Goal: Task Accomplishment & Management: Manage account settings

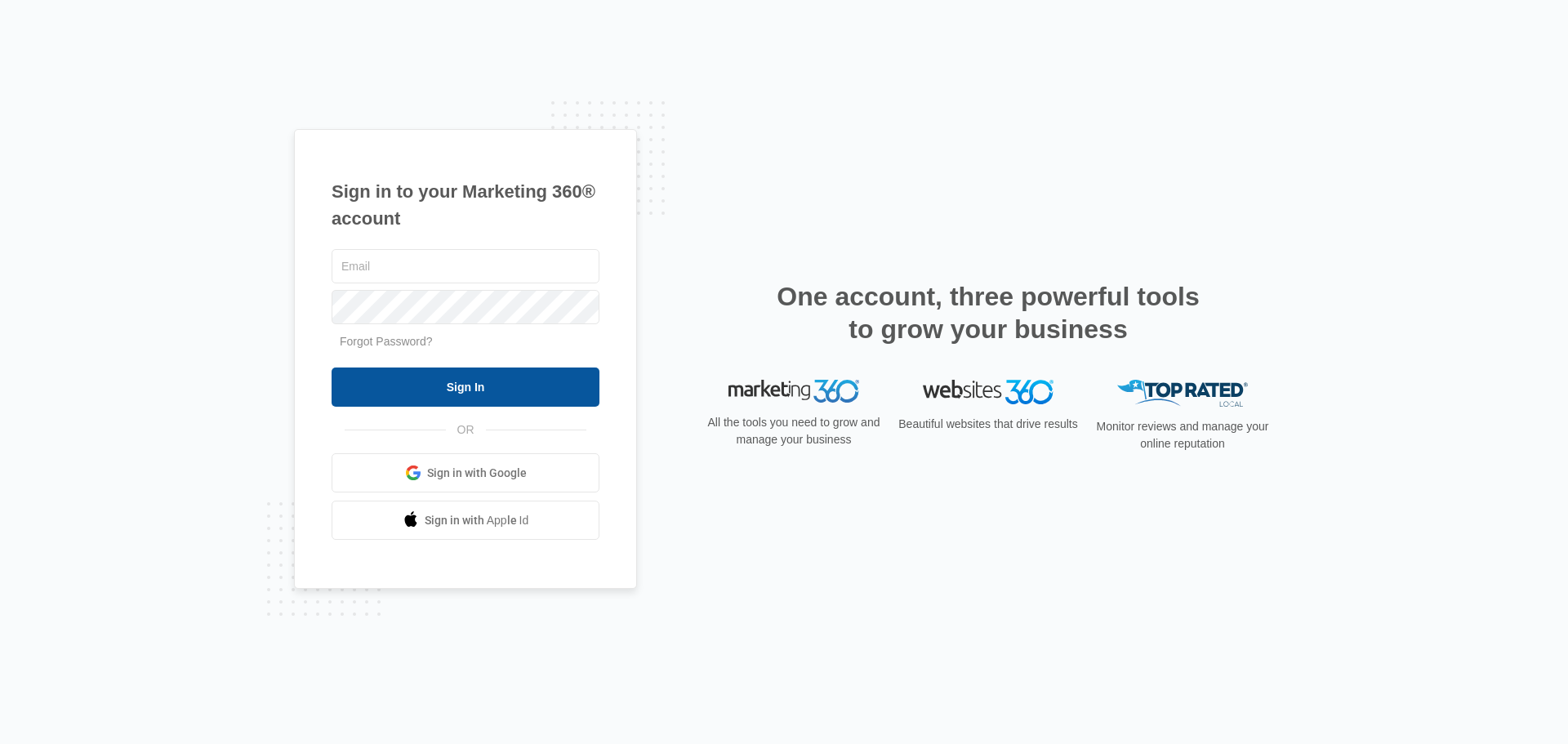
type input "shawnag@carneyelderlaw.com"
click at [482, 389] on input "Sign In" at bounding box center [466, 387] width 268 height 39
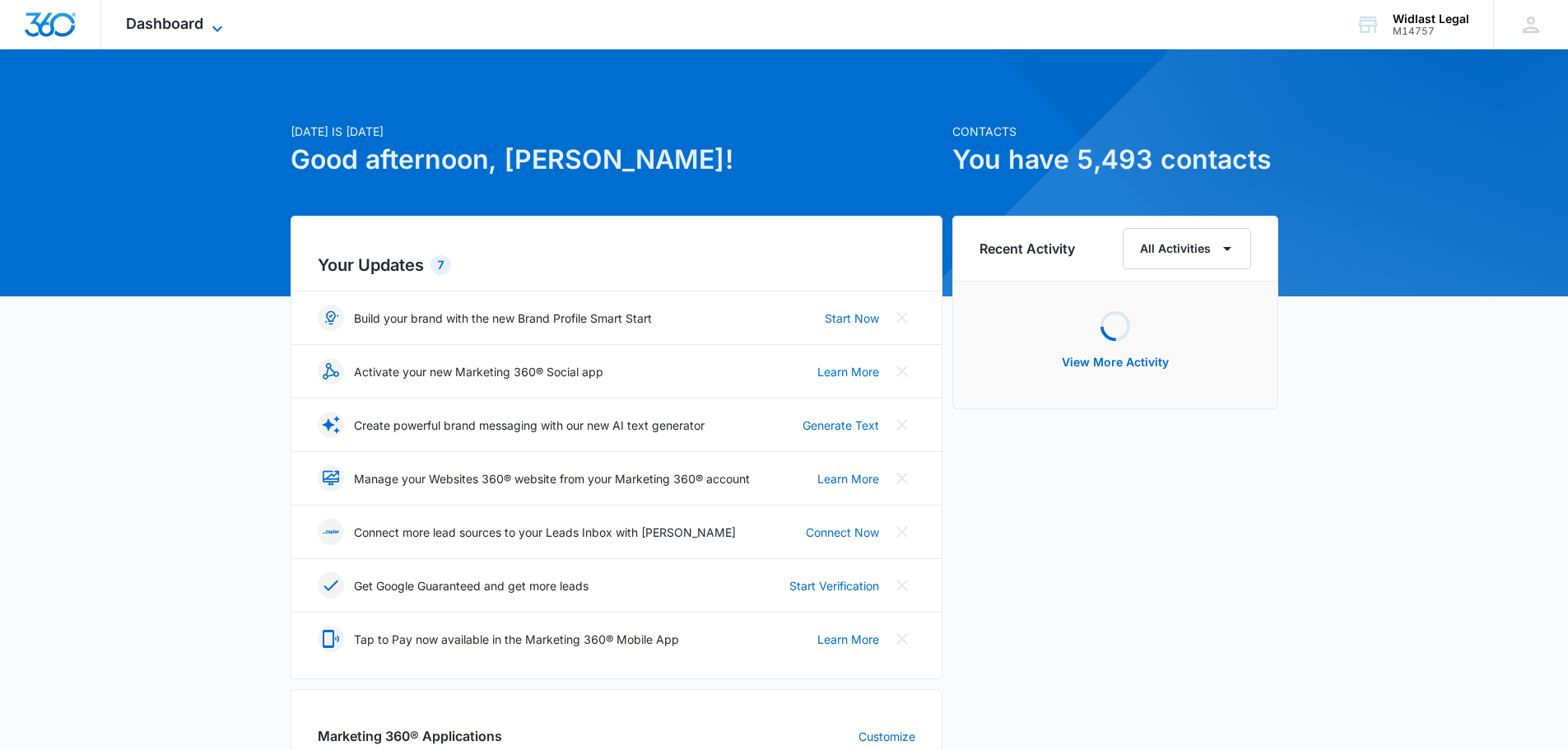
click at [209, 19] on icon at bounding box center [217, 28] width 20 height 20
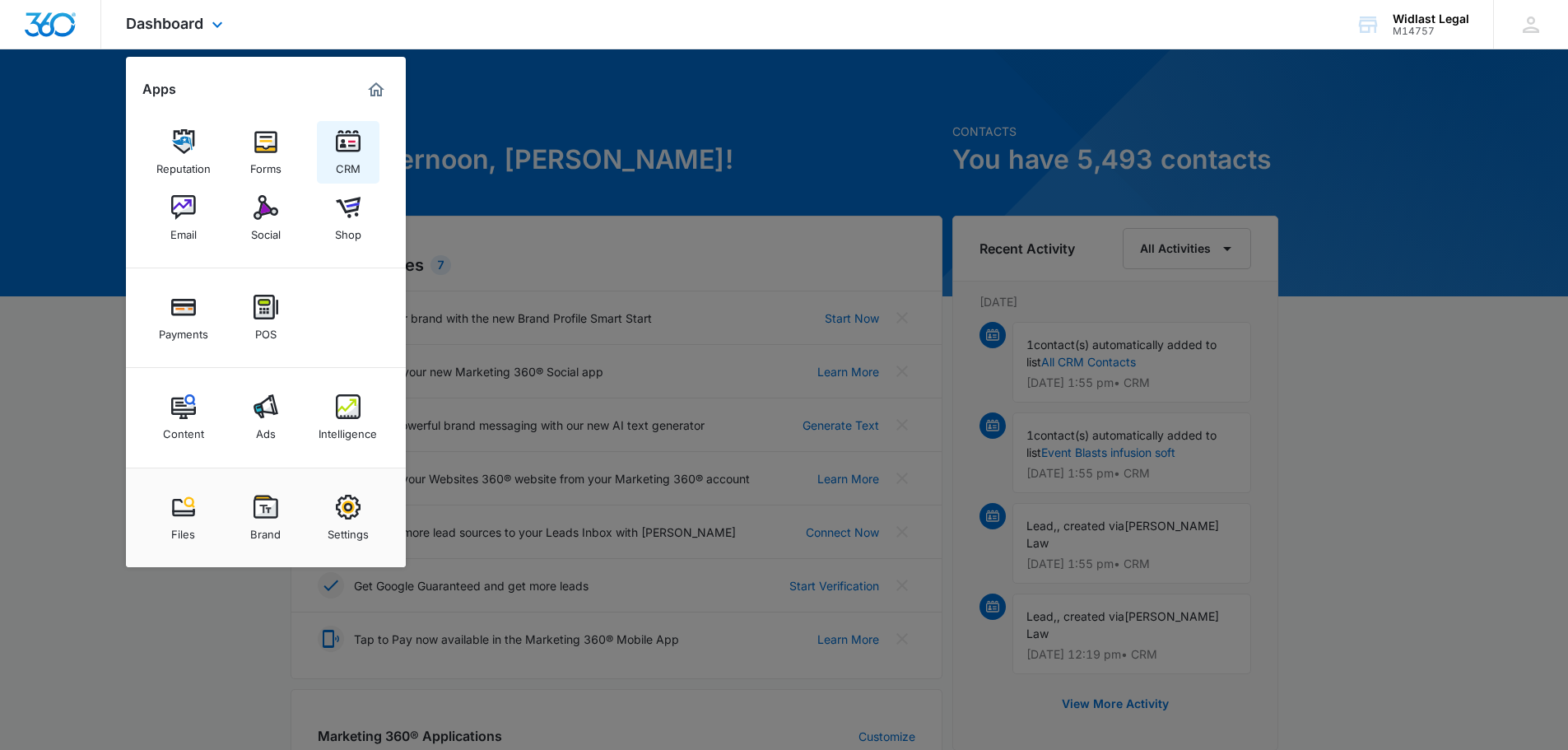
click at [340, 155] on div "CRM" at bounding box center [348, 164] width 25 height 21
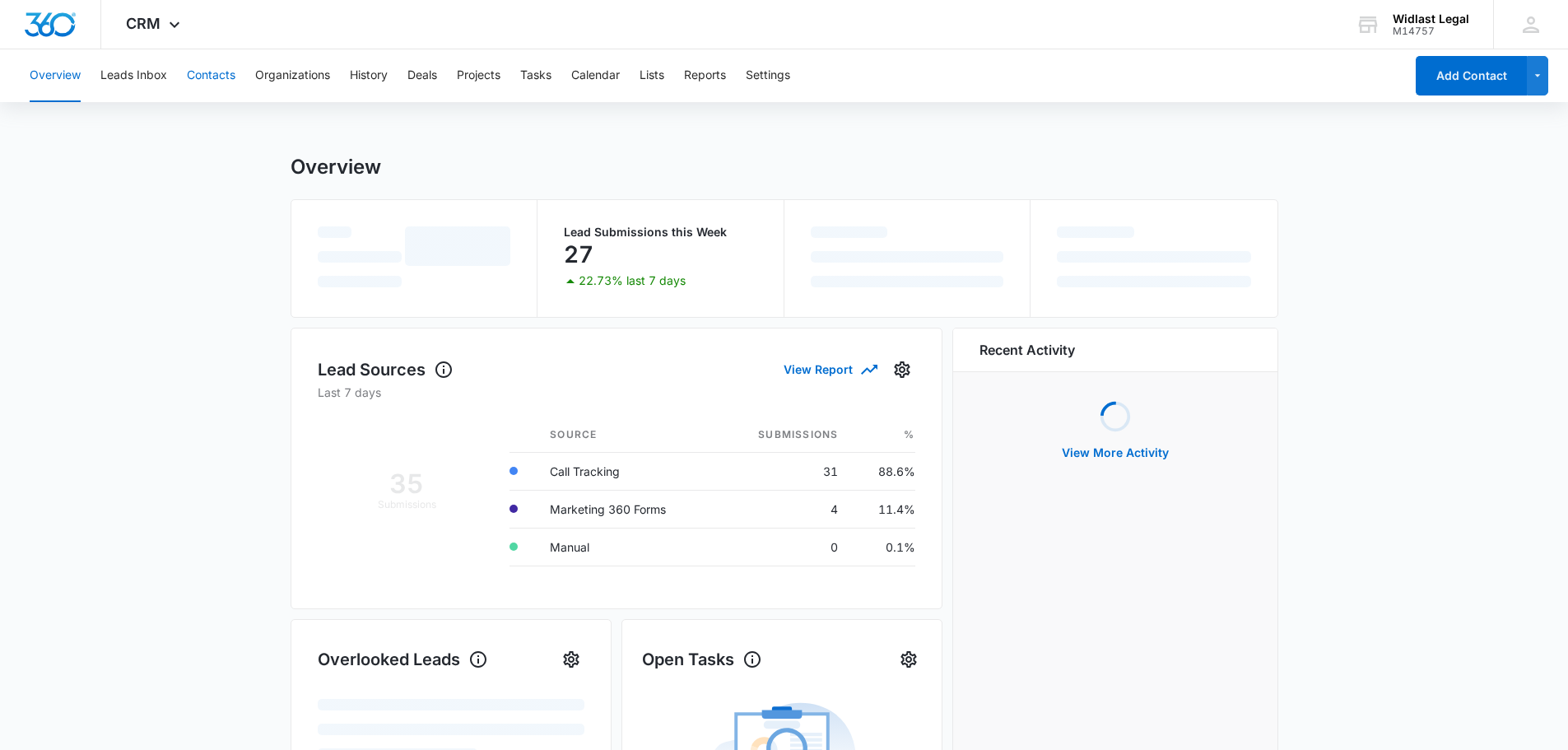
click at [213, 89] on button "Contacts" at bounding box center [210, 76] width 49 height 53
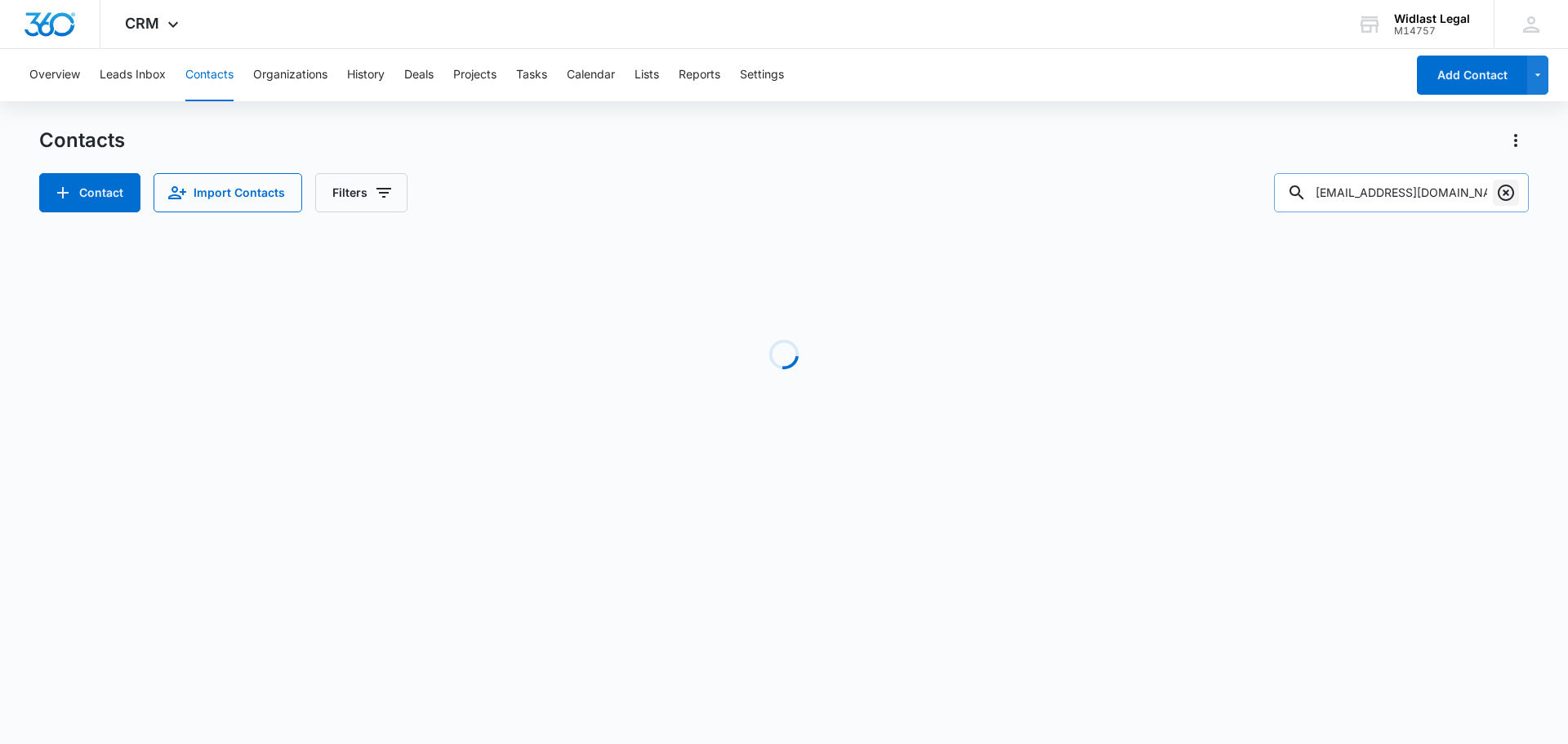
click at [1511, 191] on icon "Clear" at bounding box center [1505, 193] width 19 height 19
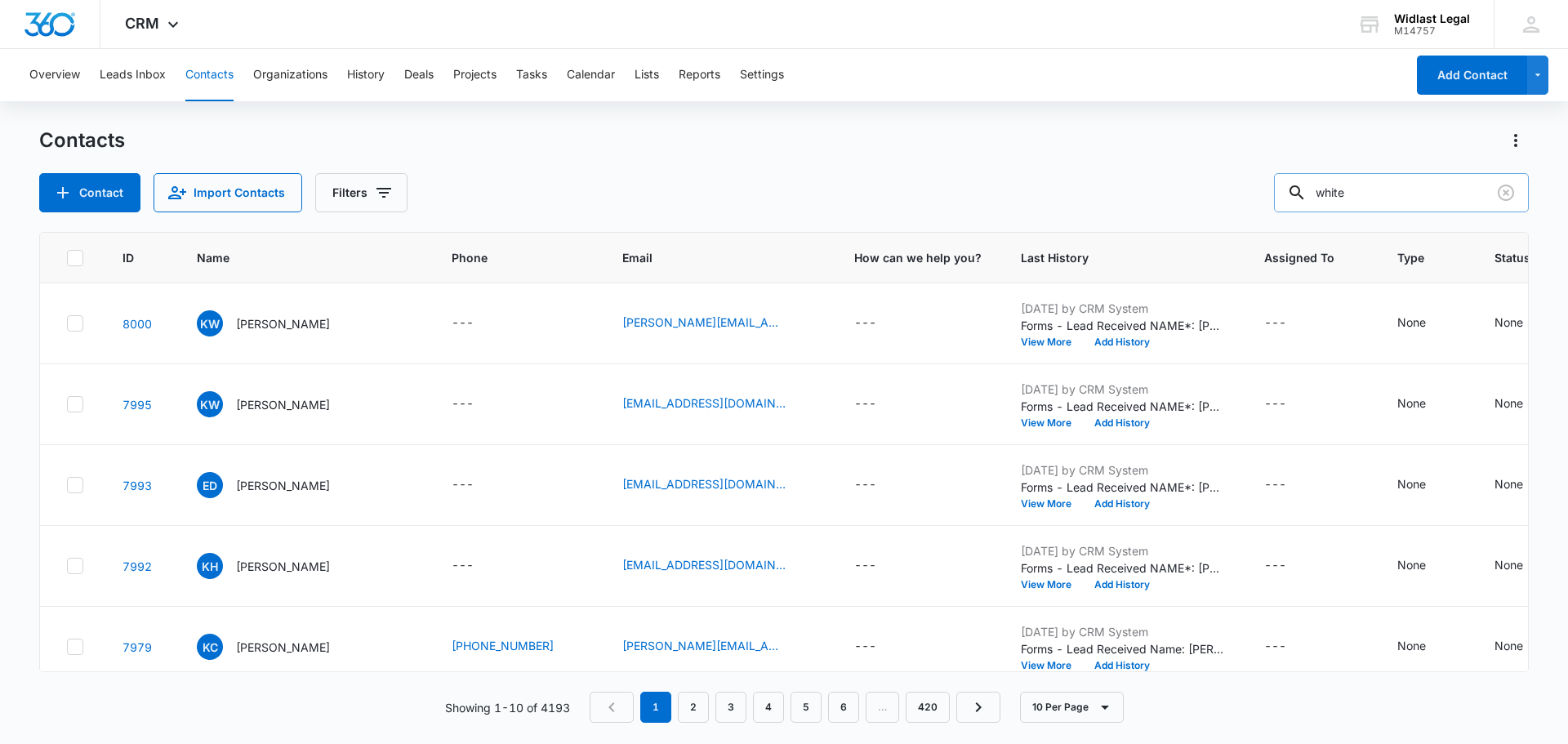
type input "white"
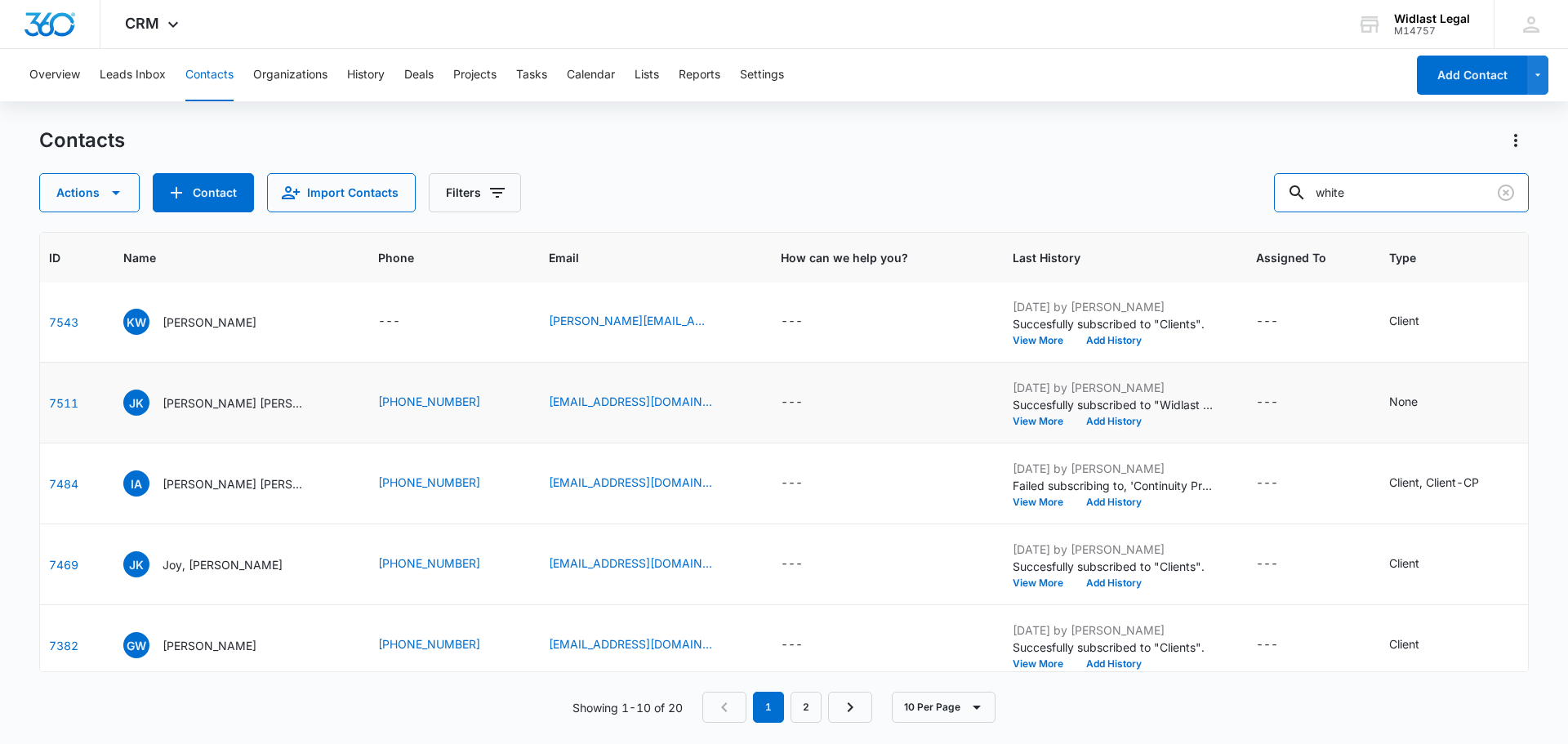
scroll to position [82, 74]
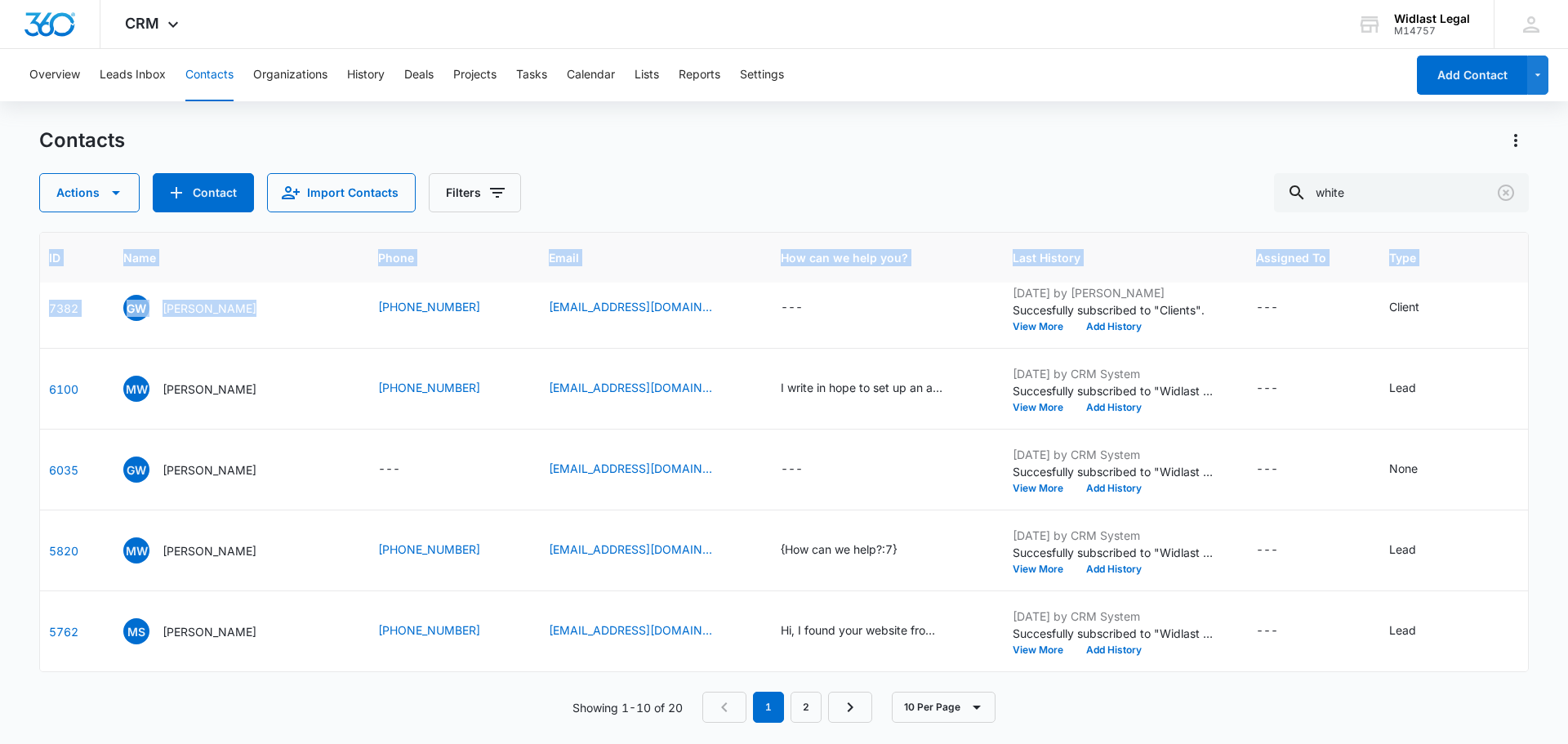
drag, startPoint x: 368, startPoint y: 656, endPoint x: 401, endPoint y: 662, distance: 33.5
click at [401, 662] on div "ID Name Phone Email How can we help you? Last History Assigned To Type Status A…" at bounding box center [784, 452] width 1490 height 440
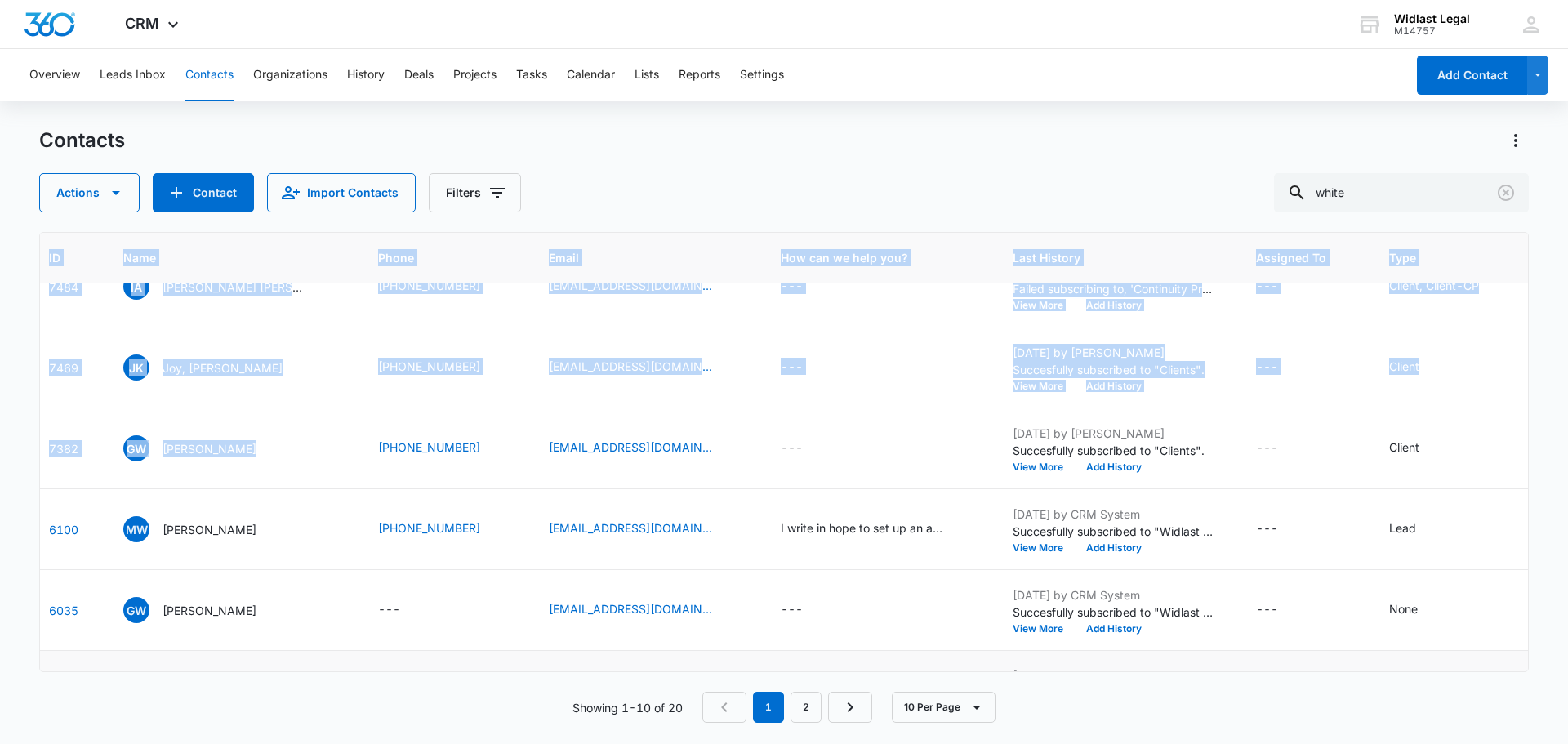
scroll to position [0, 74]
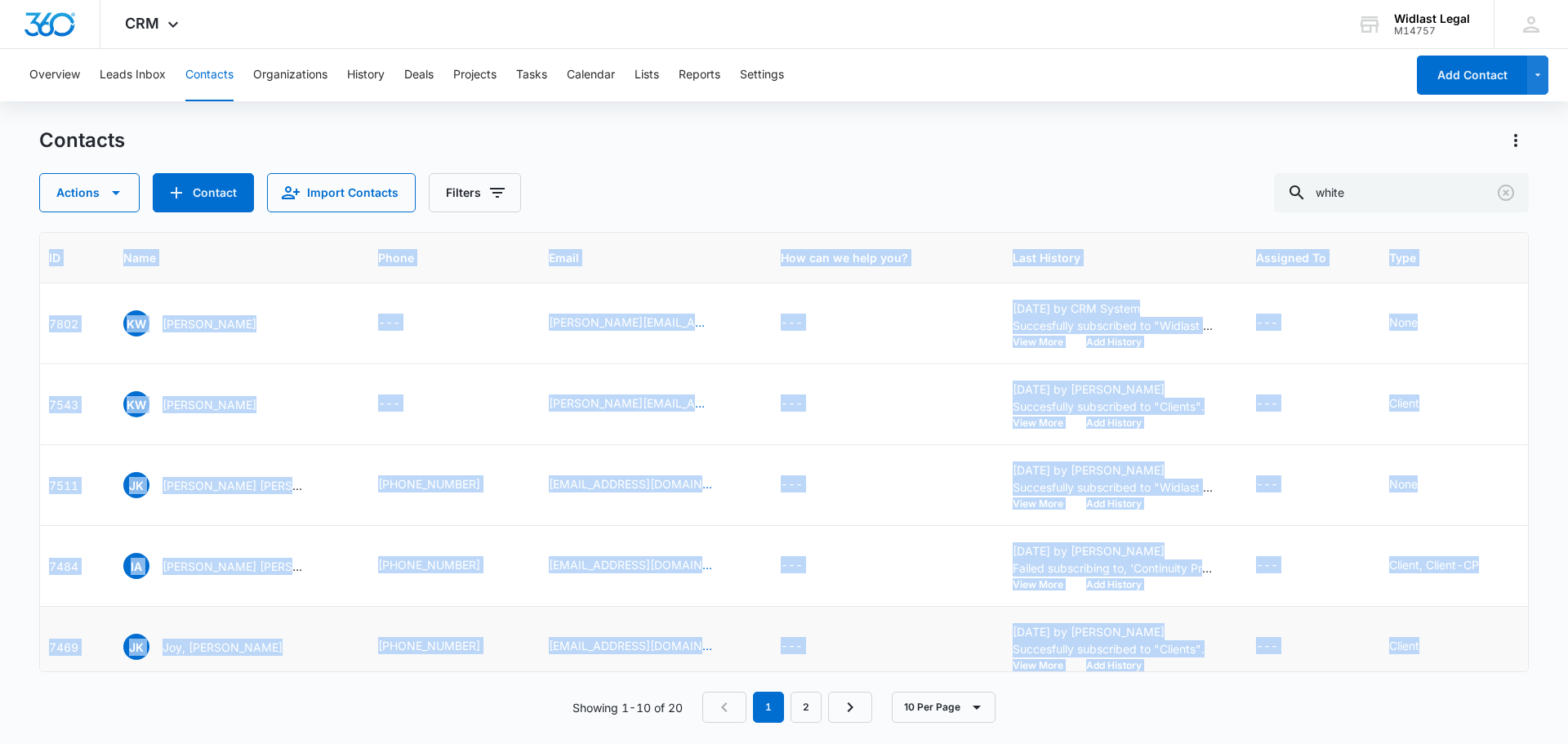
click at [297, 639] on div "[PERSON_NAME], [PERSON_NAME]" at bounding box center [231, 646] width 215 height 26
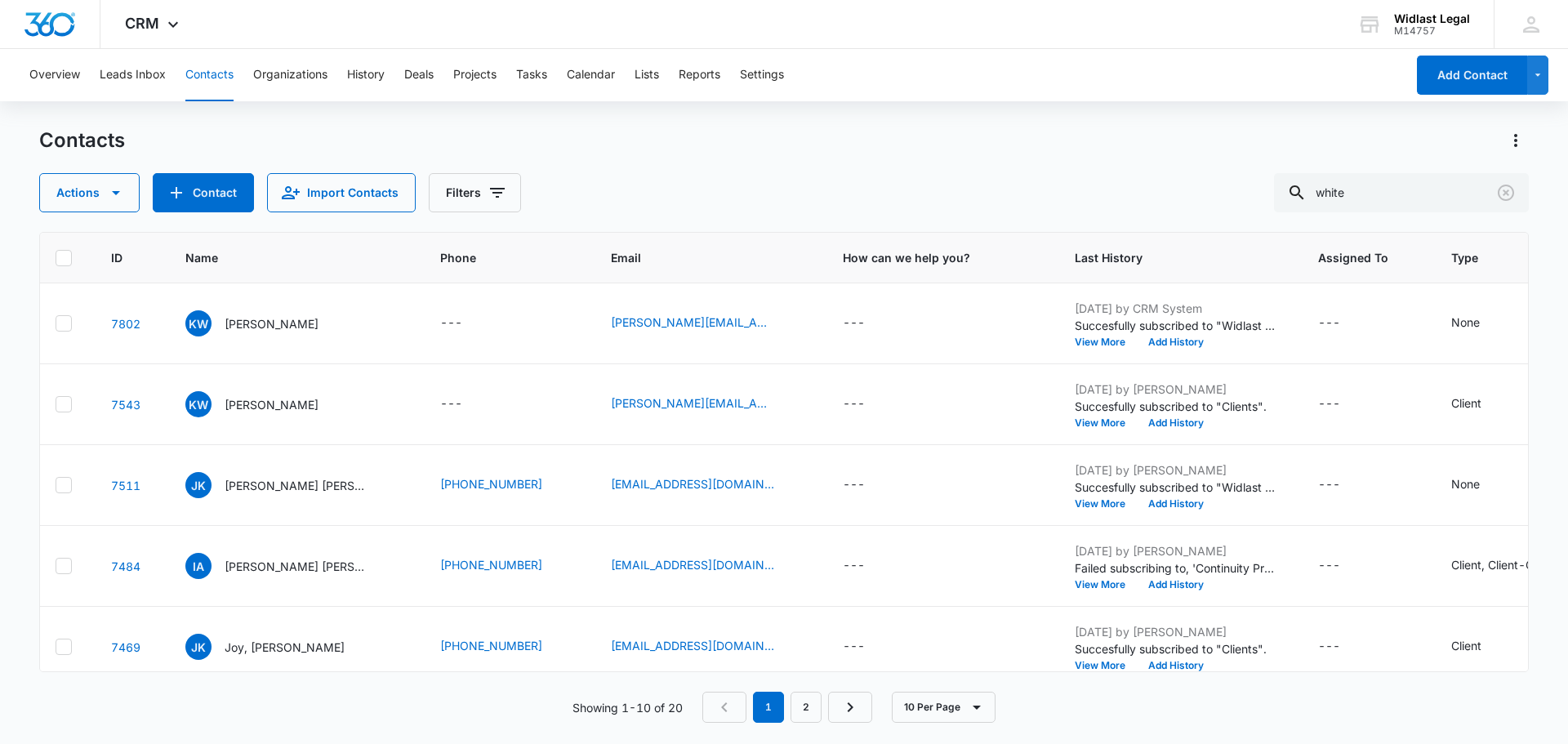
scroll to position [0, 0]
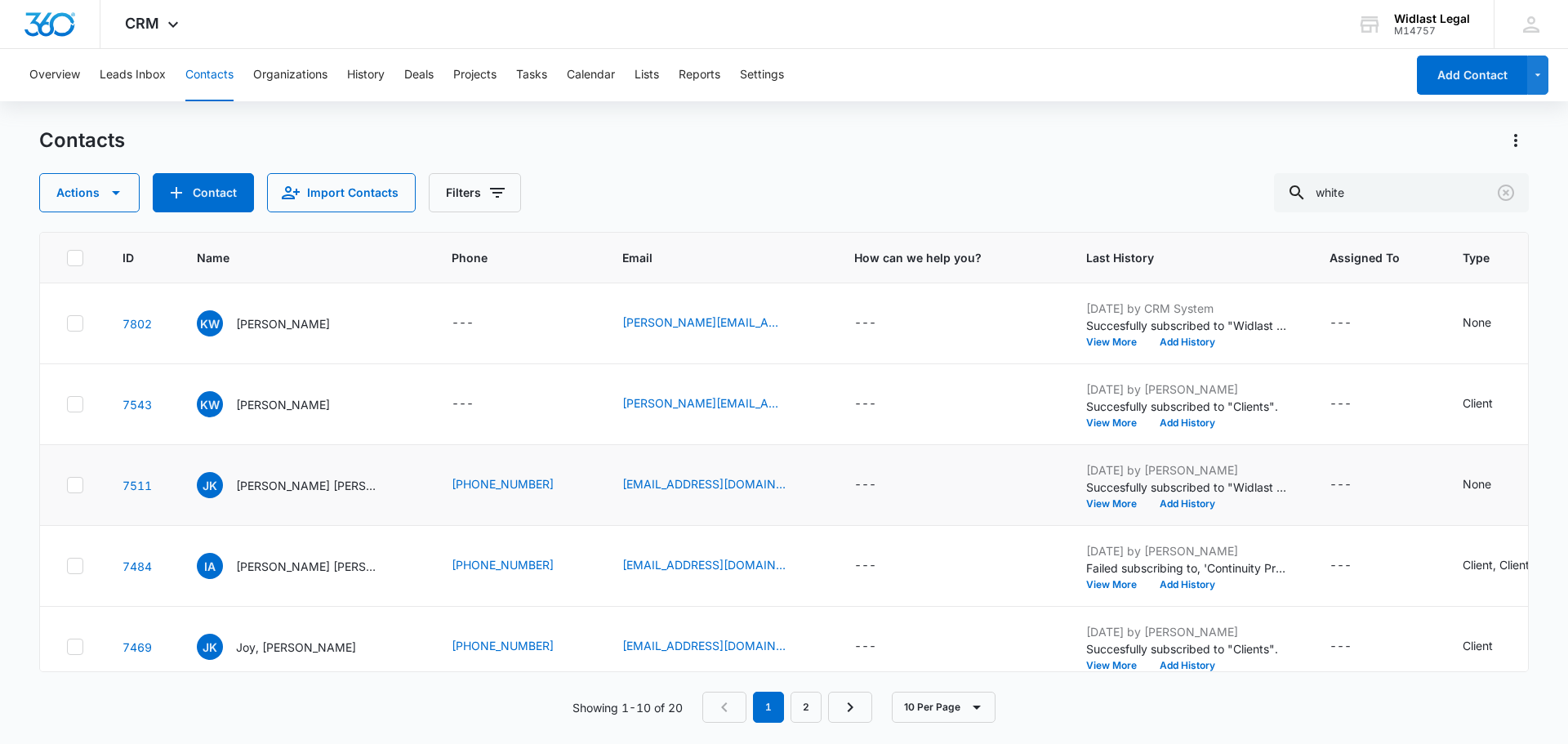
click at [75, 480] on icon at bounding box center [74, 485] width 14 height 14
click at [67, 485] on input "checkbox" at bounding box center [66, 485] width 1 height 1
click at [78, 321] on icon at bounding box center [75, 323] width 10 height 8
click at [67, 323] on input "checkbox" at bounding box center [66, 323] width 1 height 1
click at [118, 196] on icon "button" at bounding box center [116, 193] width 19 height 19
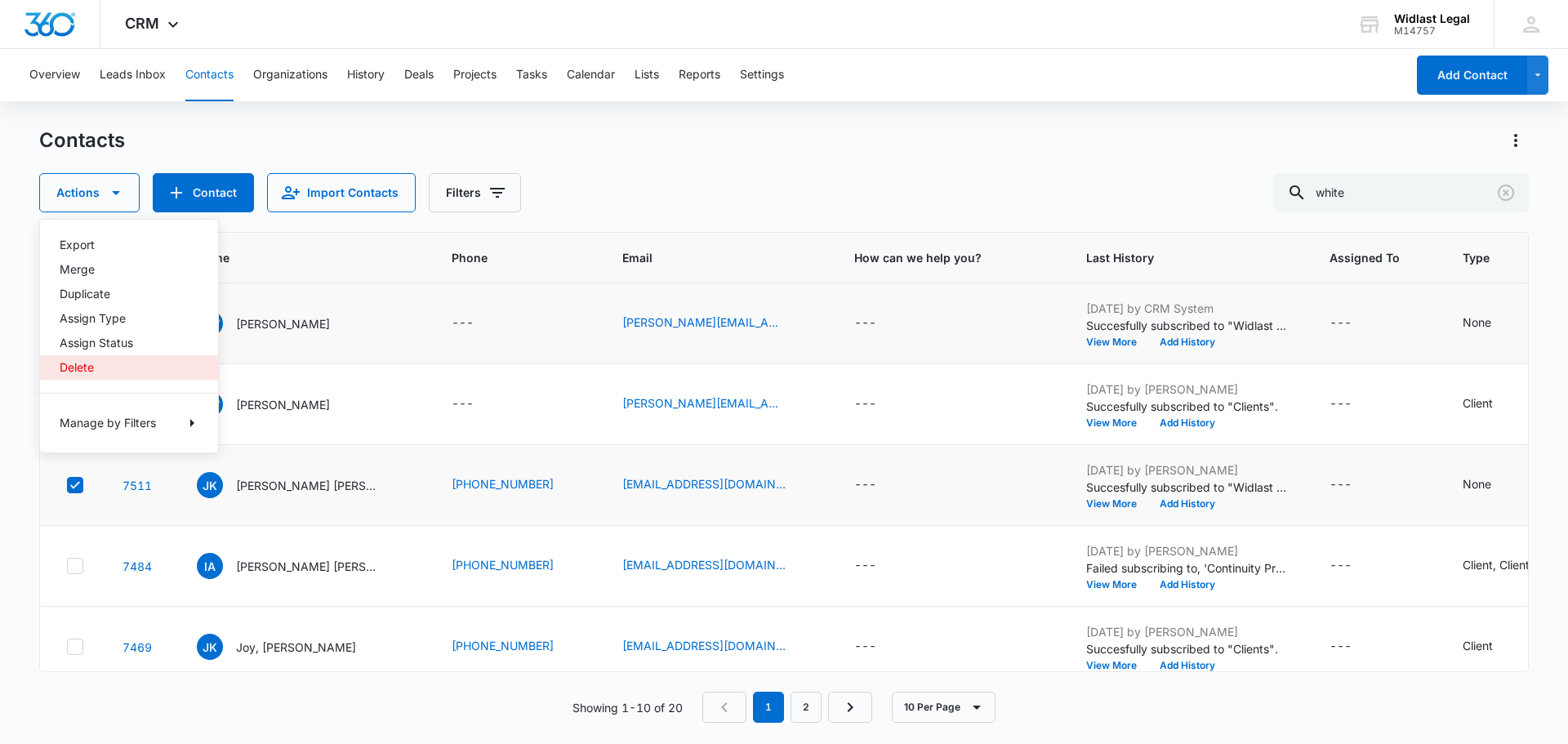
click at [74, 361] on div "Delete" at bounding box center [119, 367] width 119 height 12
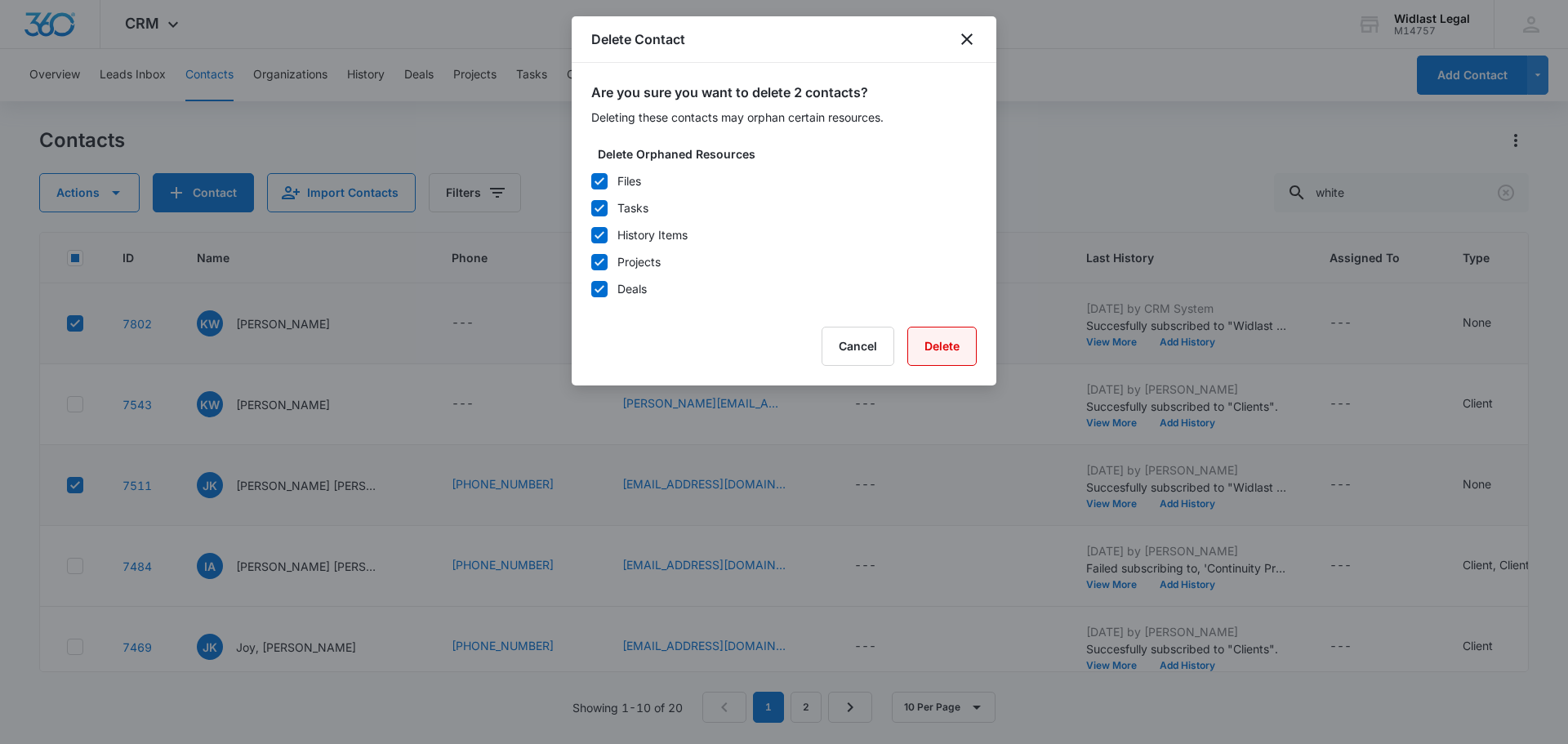
click at [935, 344] on button "Delete" at bounding box center [942, 346] width 69 height 39
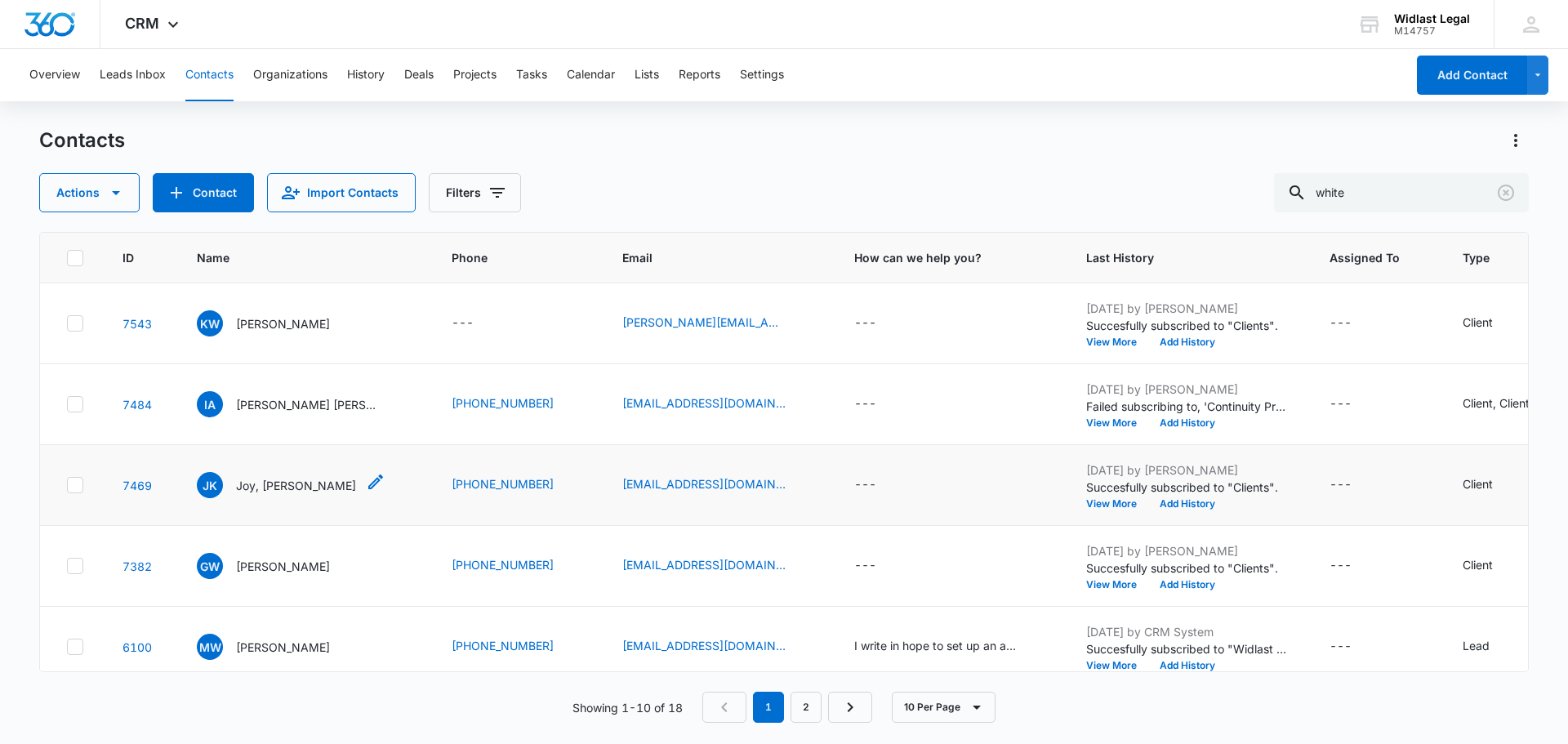
click at [294, 486] on p "Joy, [PERSON_NAME]" at bounding box center [296, 486] width 120 height 17
click at [366, 479] on icon "Name - Joy, Kevin White - Select to Edit Field" at bounding box center [375, 481] width 19 height 19
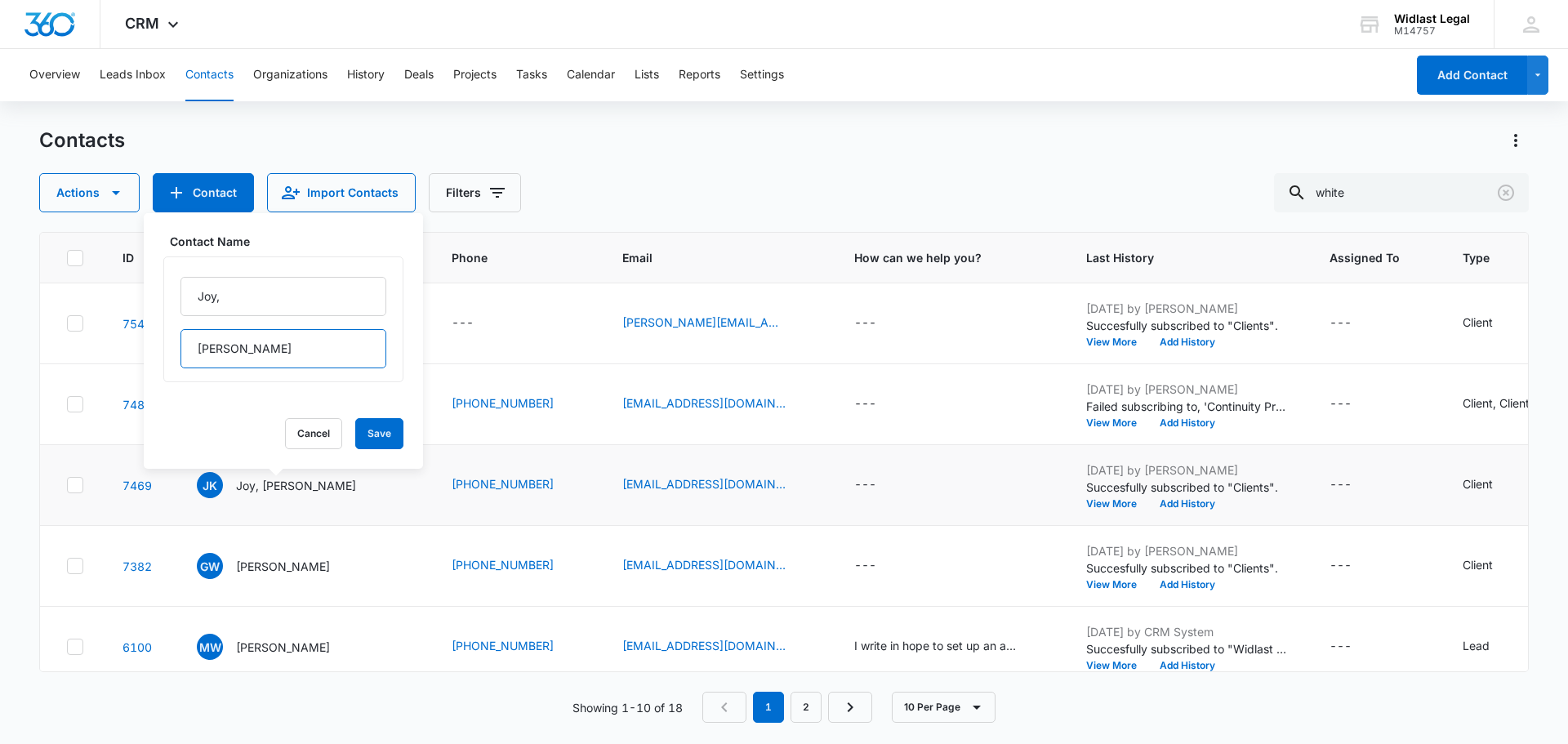
drag, startPoint x: 227, startPoint y: 345, endPoint x: 198, endPoint y: 345, distance: 29.0
click at [198, 345] on input "[PERSON_NAME]" at bounding box center [284, 349] width 206 height 39
type input "White"
click at [216, 292] on input "Joy," at bounding box center [284, 296] width 206 height 39
click at [220, 293] on input "Joy," at bounding box center [284, 296] width 206 height 39
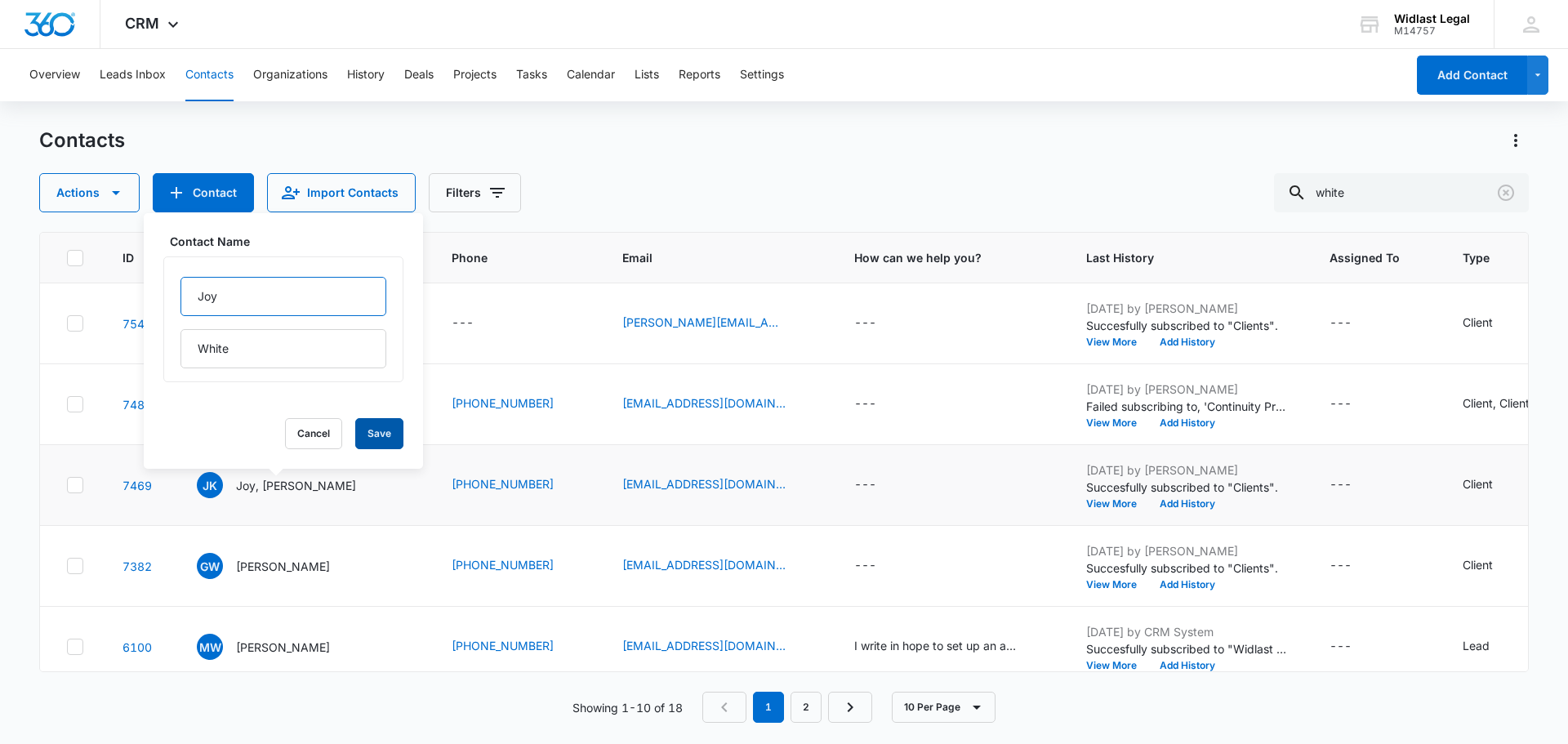
type input "Joy"
click at [358, 432] on button "Save" at bounding box center [379, 433] width 48 height 31
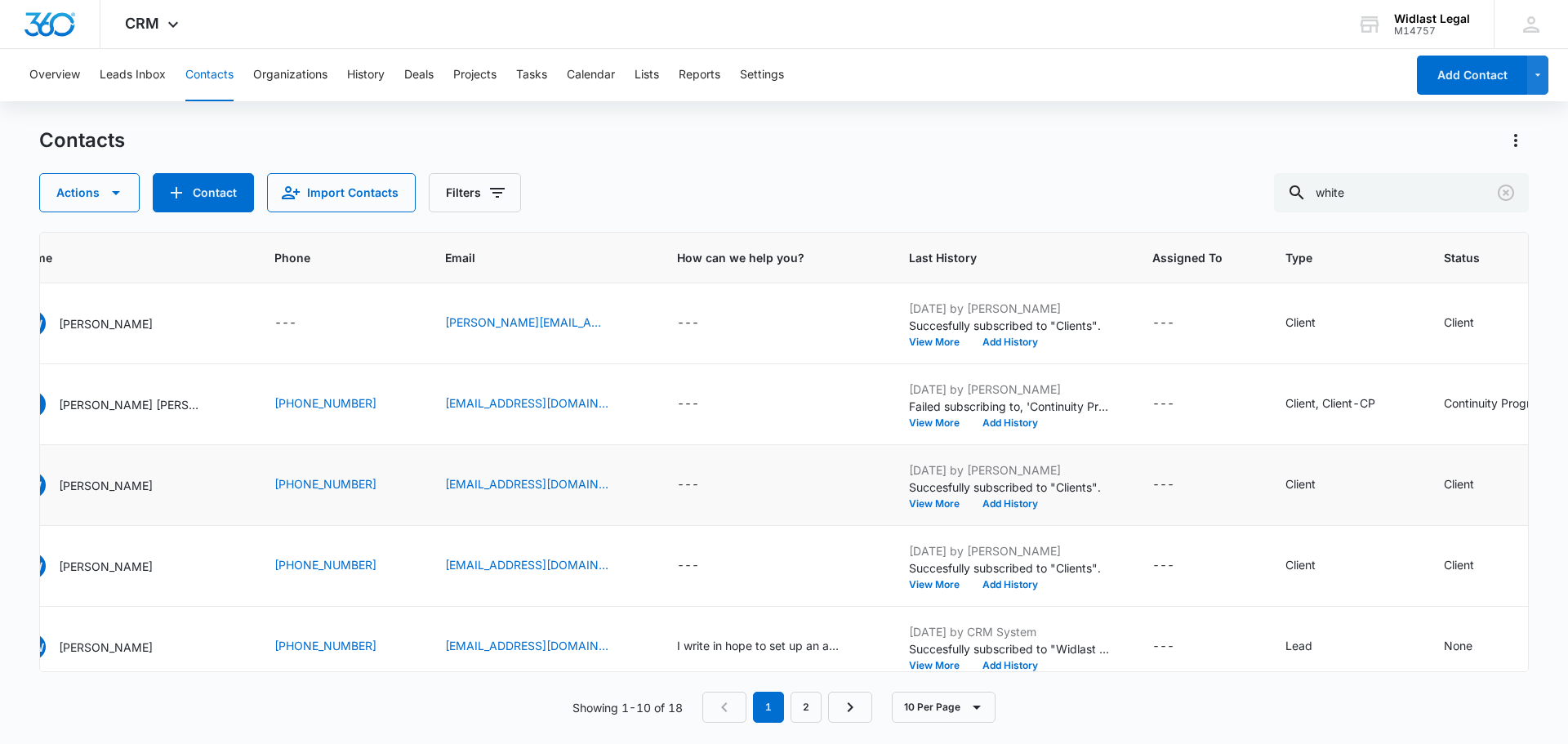
scroll to position [0, 182]
click at [1479, 481] on icon "Status - Client - Select to Edit Field" at bounding box center [1489, 485] width 19 height 19
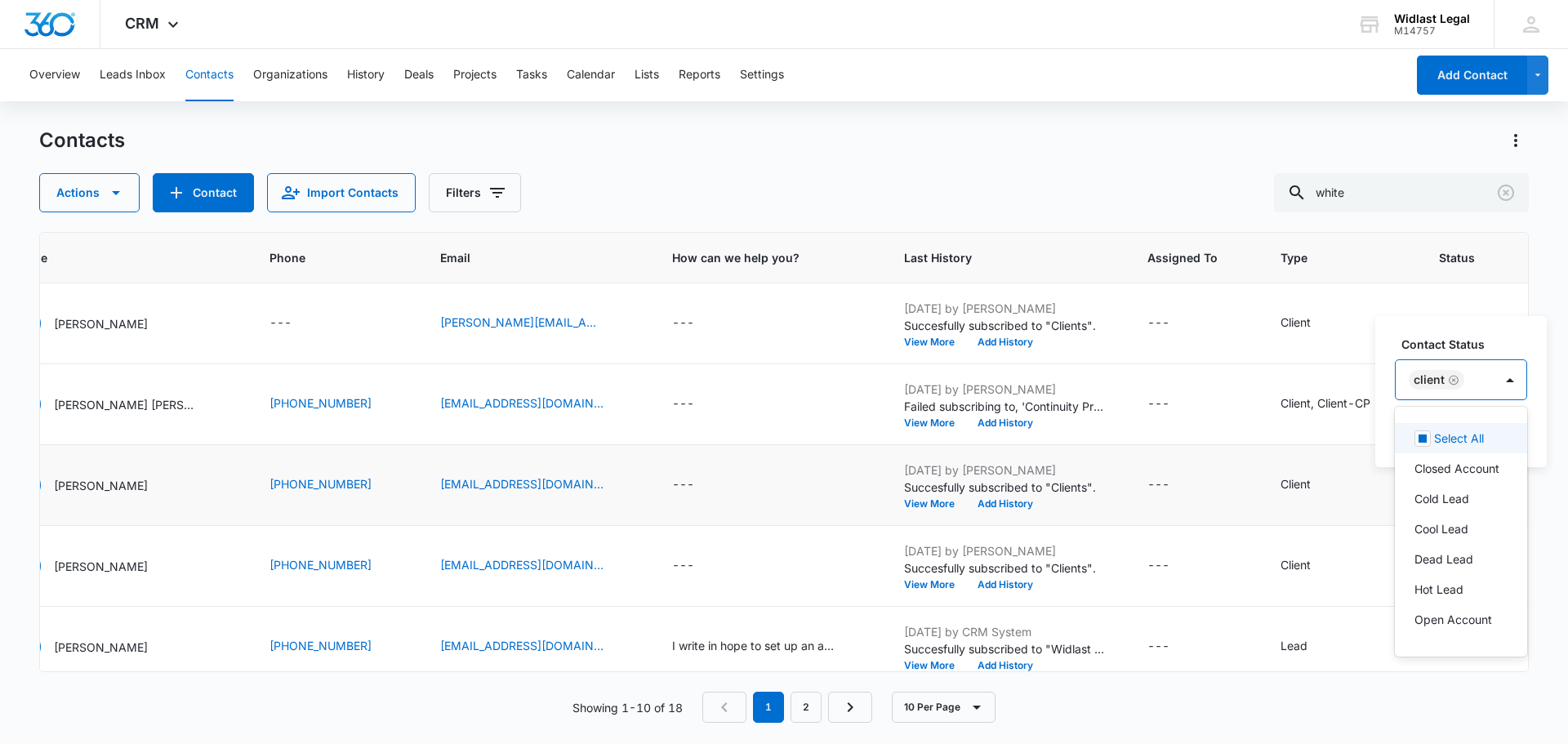
click at [1485, 375] on div "Client" at bounding box center [1445, 379] width 98 height 39
click at [1451, 506] on p "Continuity Program" at bounding box center [1460, 489] width 90 height 35
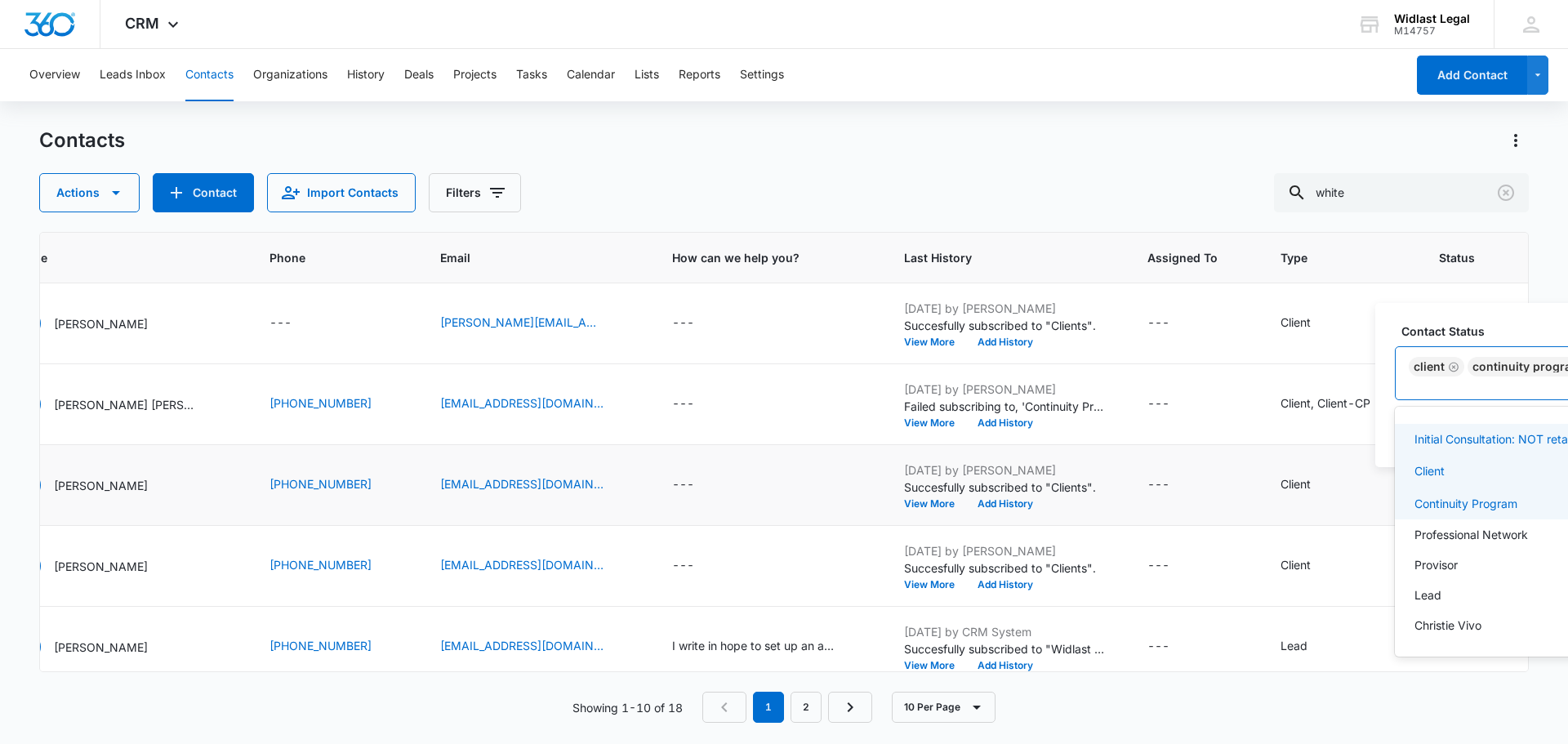
click at [1498, 332] on div "Contact Status option Continuity Program, selected. 16 results available. Use U…" at bounding box center [1528, 385] width 307 height 164
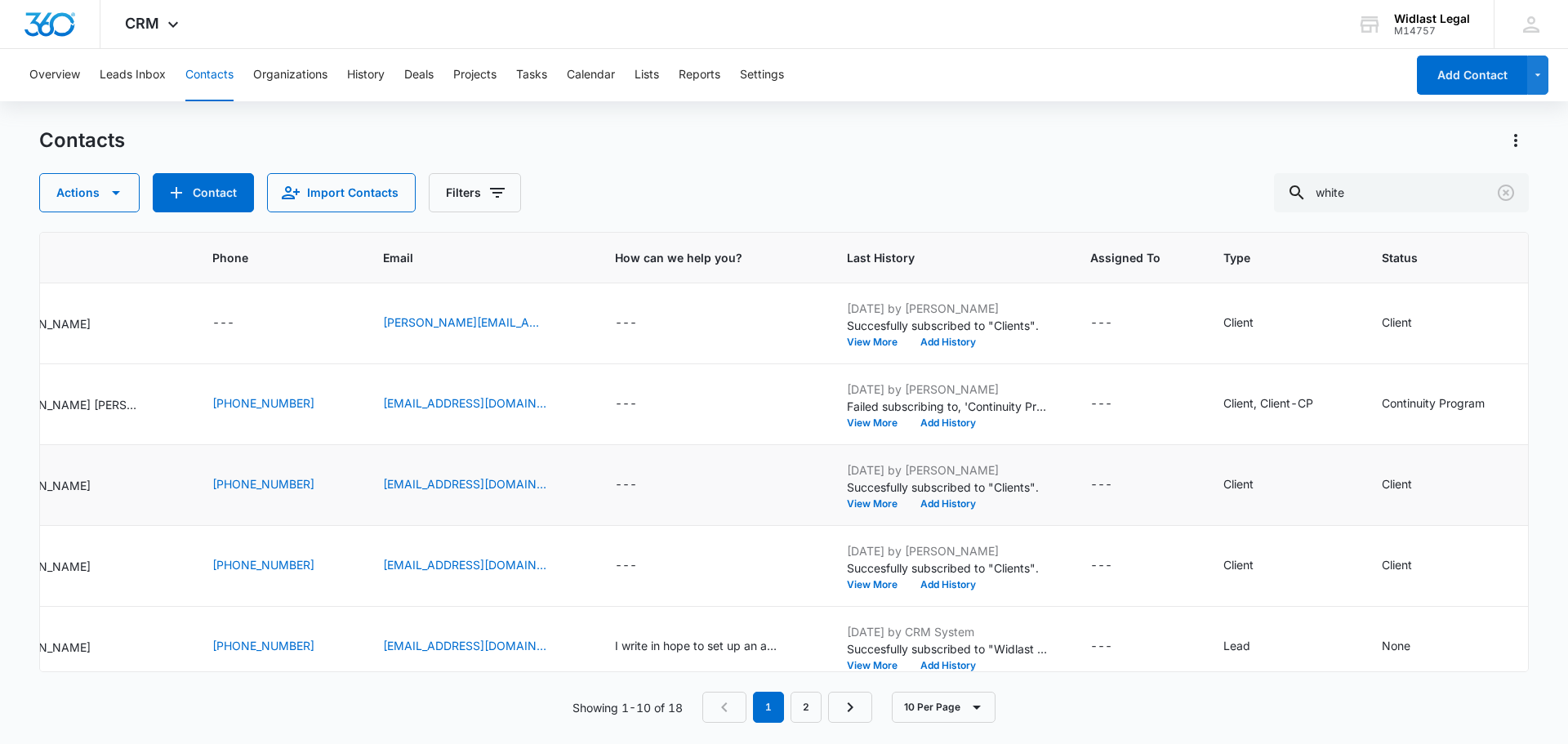
scroll to position [0, 245]
click at [1420, 491] on icon "Status - Client - Select to Edit Field" at bounding box center [1426, 485] width 19 height 19
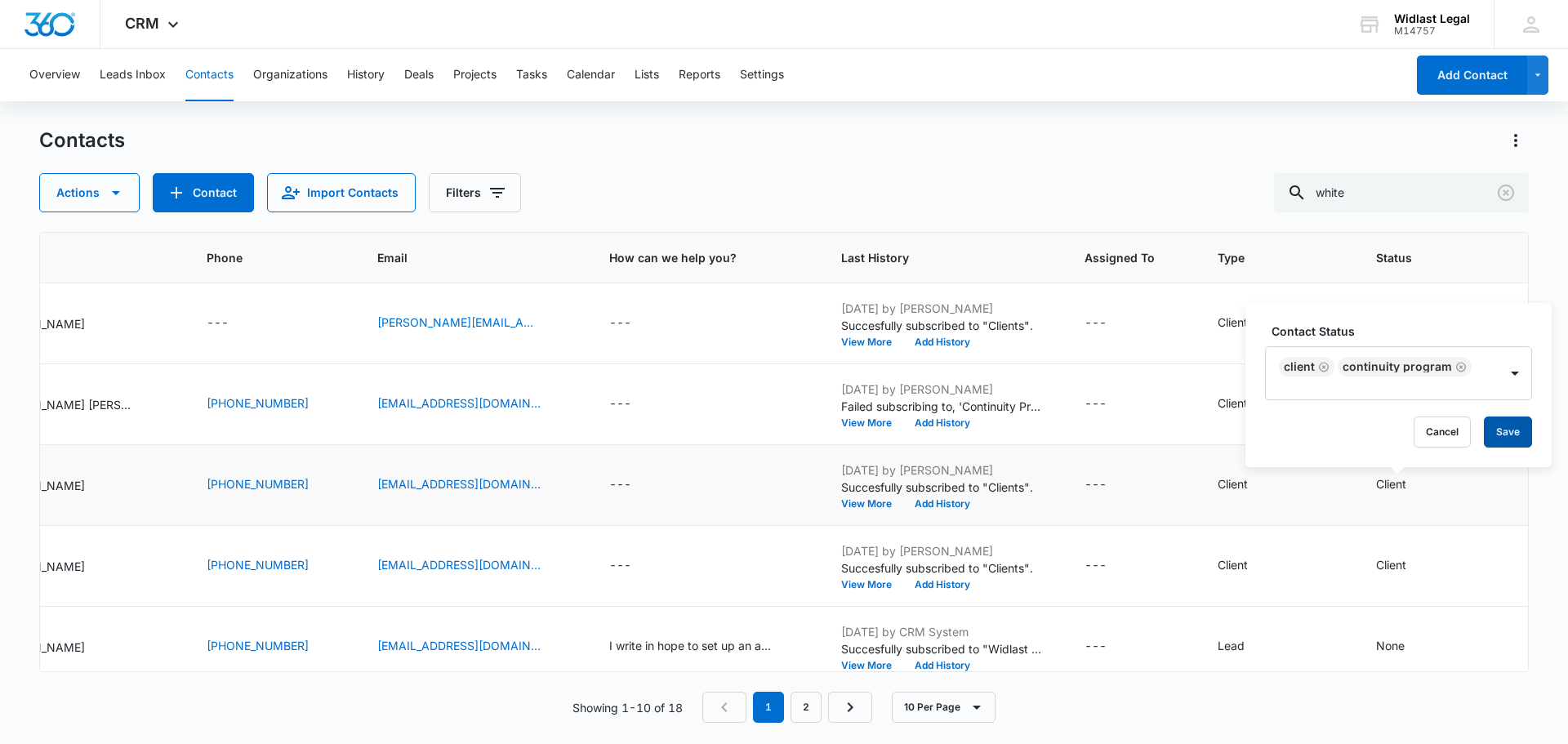
click at [1493, 436] on button "Save" at bounding box center [1508, 432] width 48 height 31
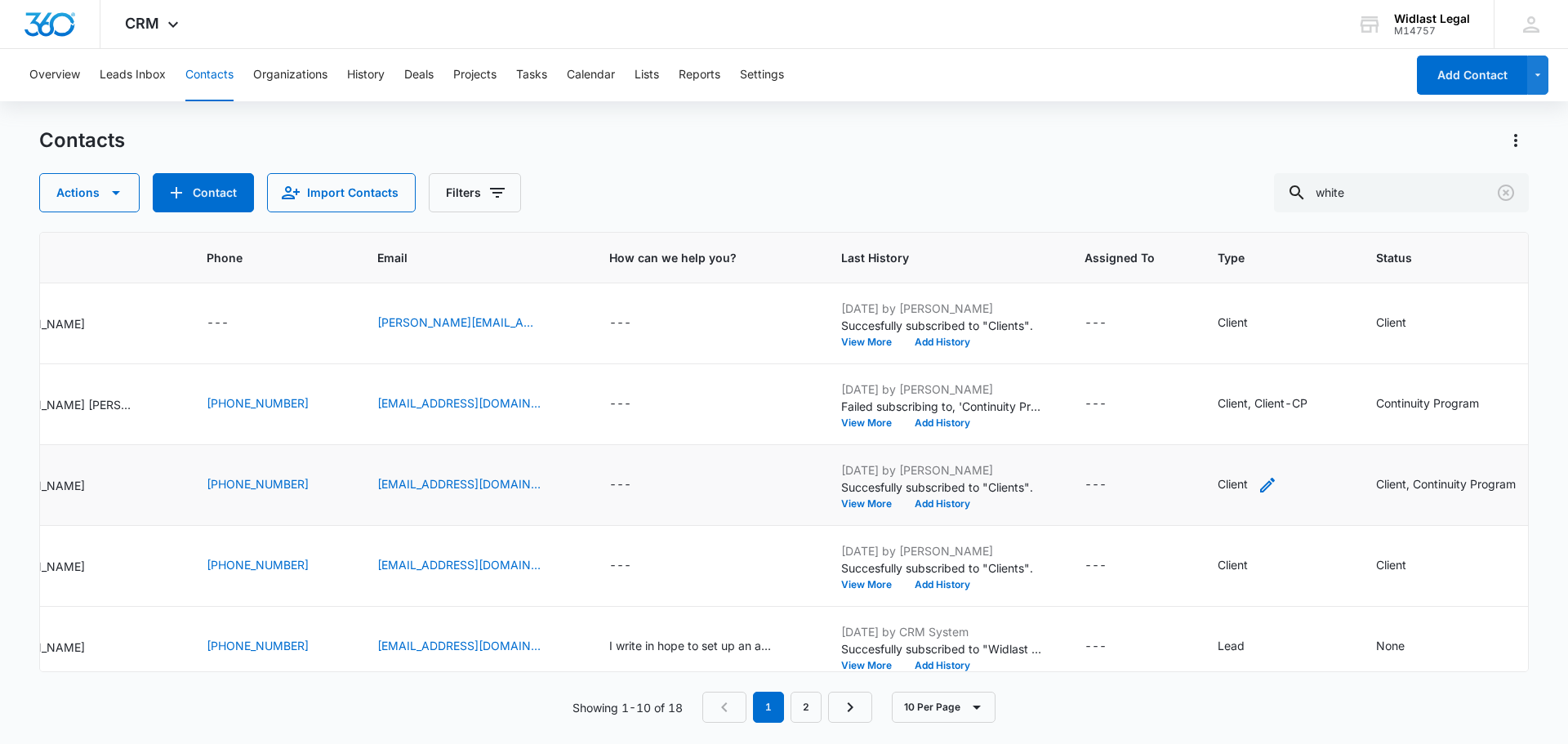
click at [1258, 486] on icon "Type - Client - Select to Edit Field" at bounding box center [1267, 485] width 19 height 19
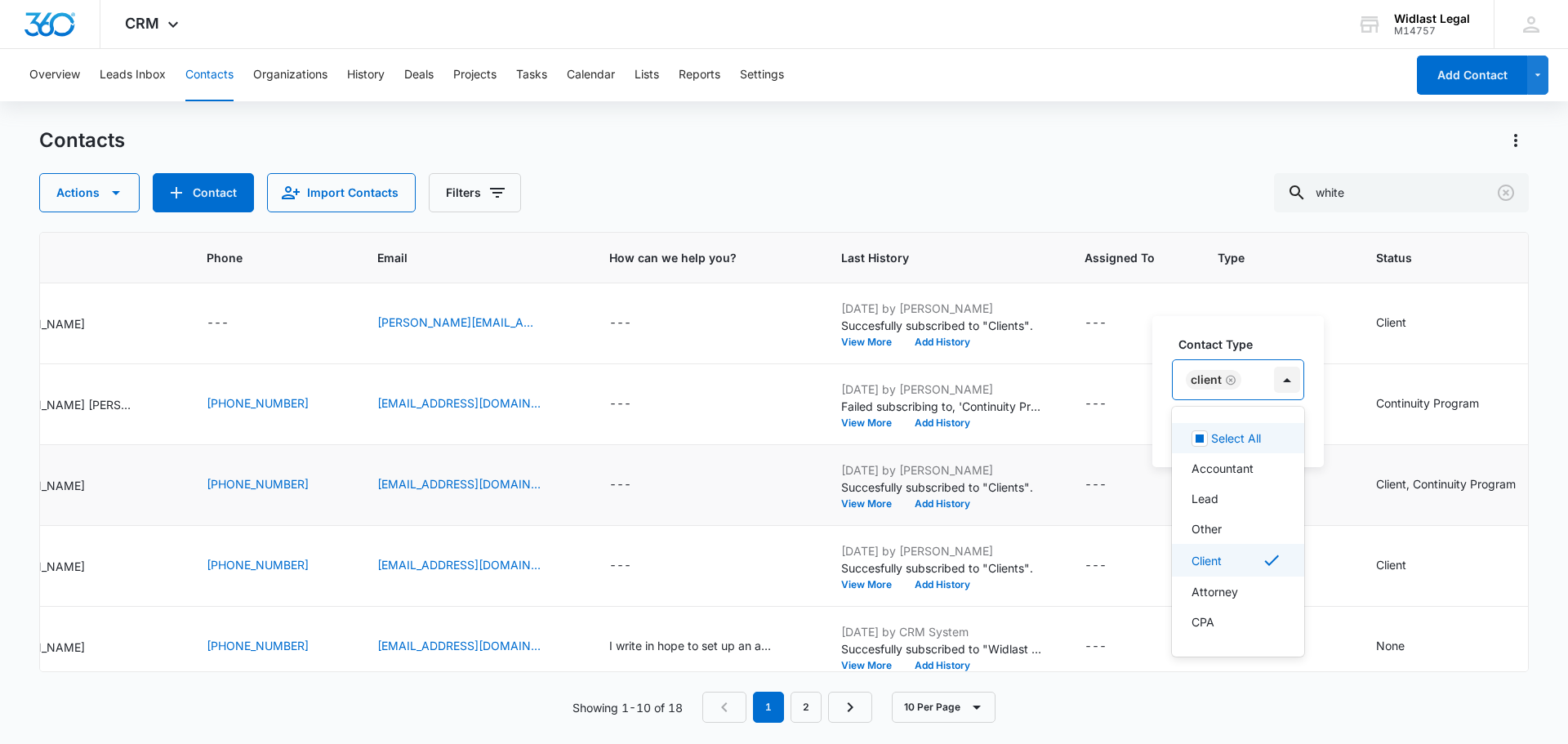
click at [1277, 383] on div at bounding box center [1287, 379] width 26 height 26
click at [1236, 524] on p "Client-CP" at bounding box center [1218, 514] width 53 height 17
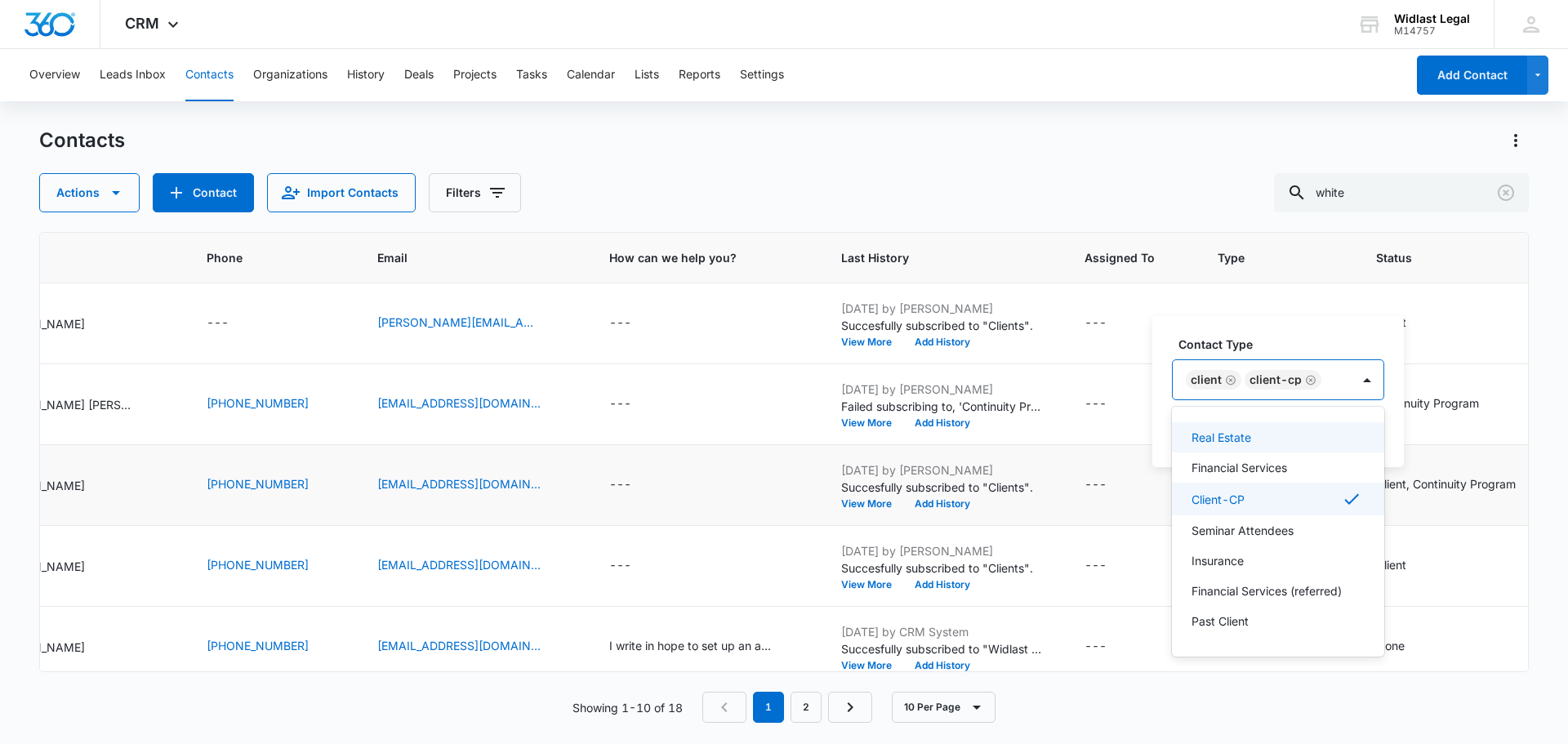
click at [1295, 334] on div "Contact Type option Client-CP, selected. 18 results available. Use Up and Down …" at bounding box center [1278, 391] width 252 height 151
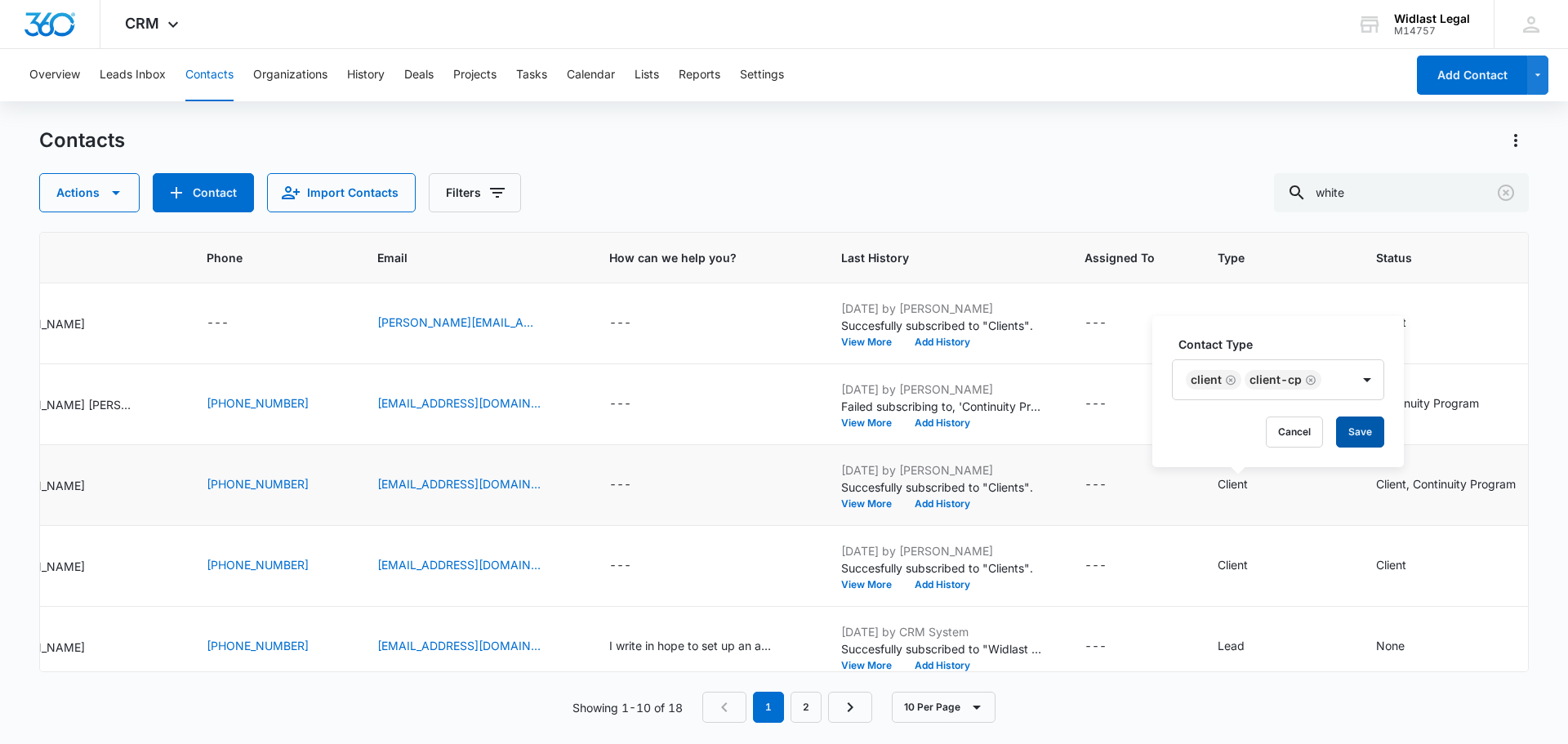
click at [1360, 433] on button "Save" at bounding box center [1360, 432] width 48 height 31
click at [1258, 321] on icon "Type - Client - Select to Edit Field" at bounding box center [1267, 323] width 19 height 19
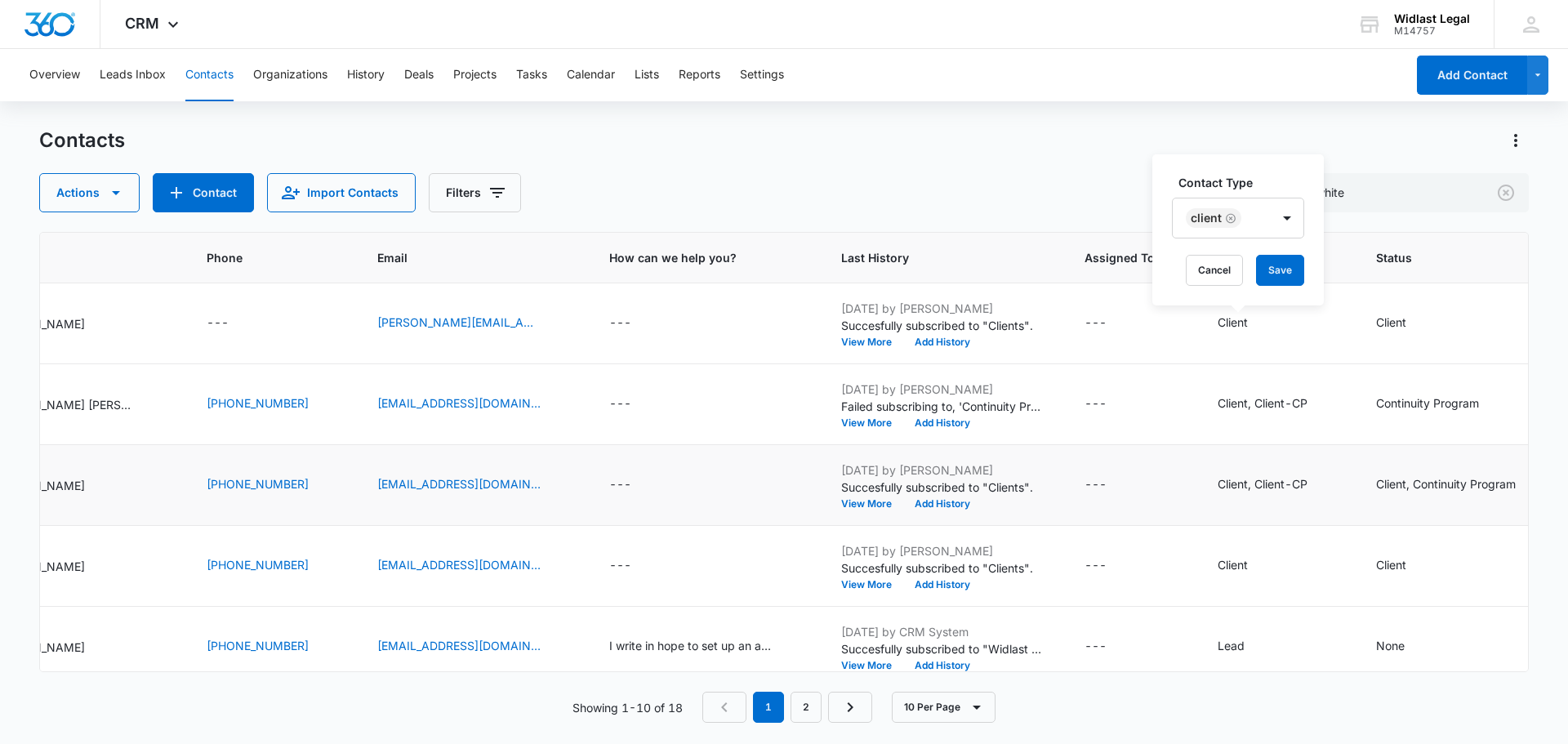
click at [1269, 209] on div "Client" at bounding box center [1222, 218] width 98 height 39
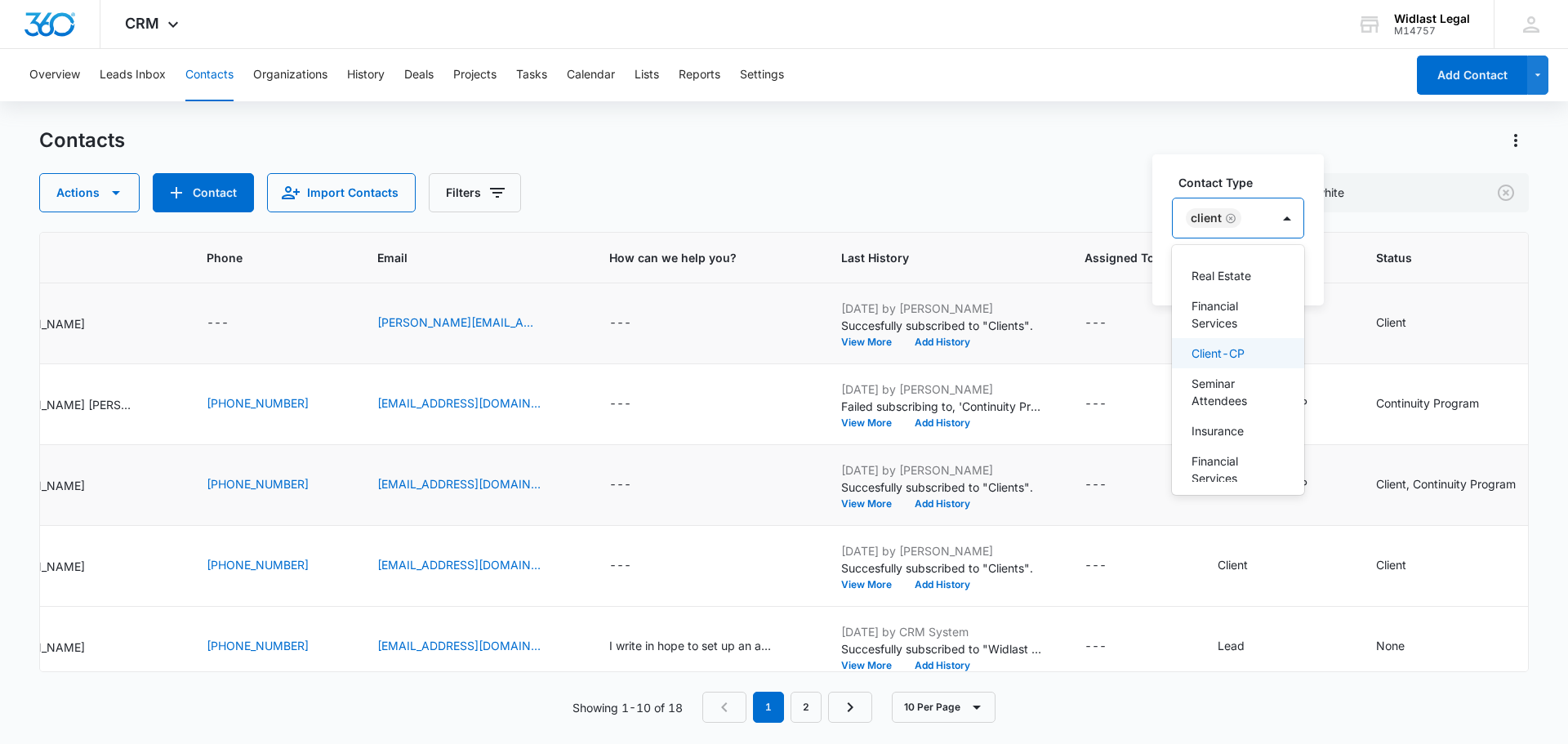
click at [1223, 361] on p "Client-CP" at bounding box center [1218, 353] width 53 height 17
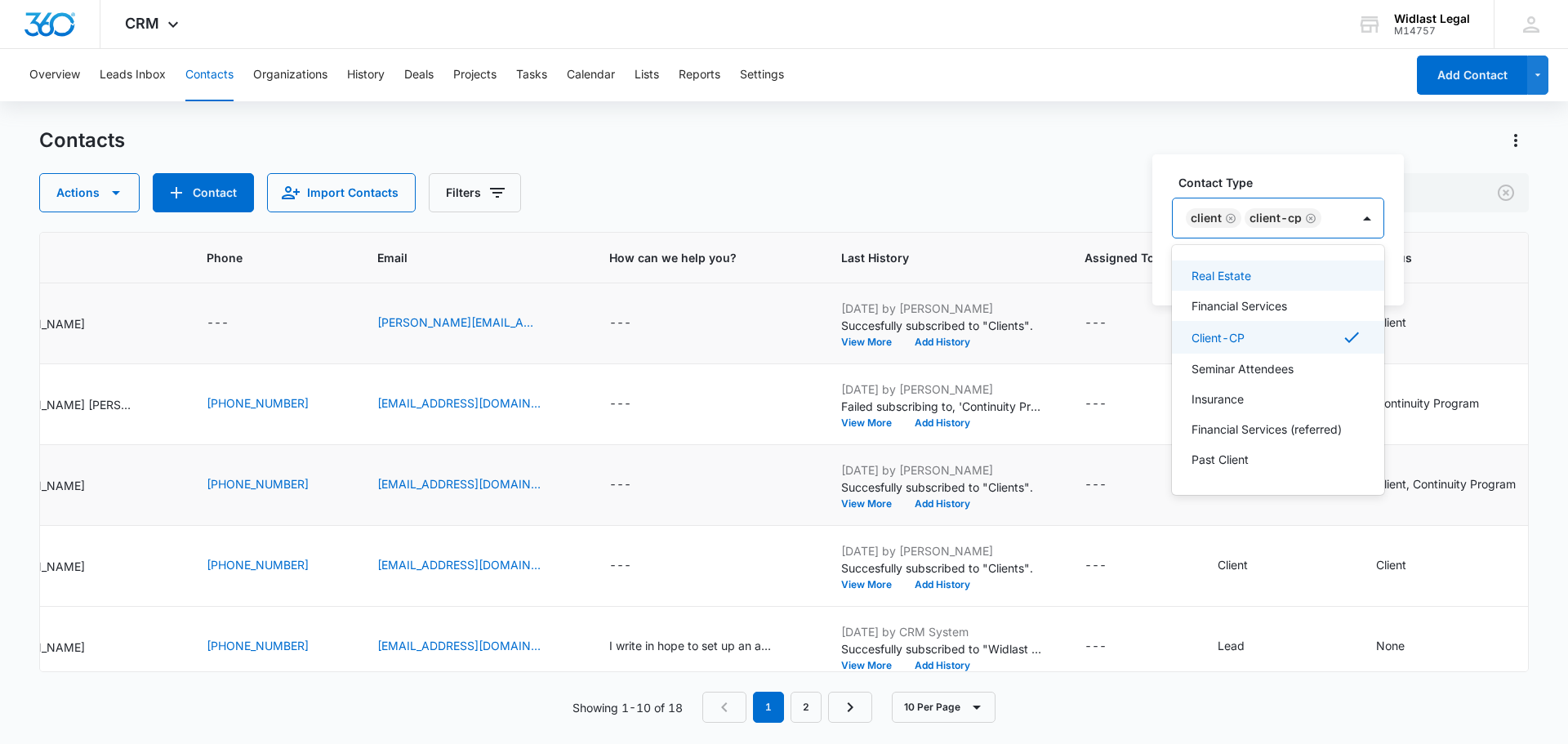
click at [1302, 179] on label "Contact Type" at bounding box center [1284, 182] width 212 height 17
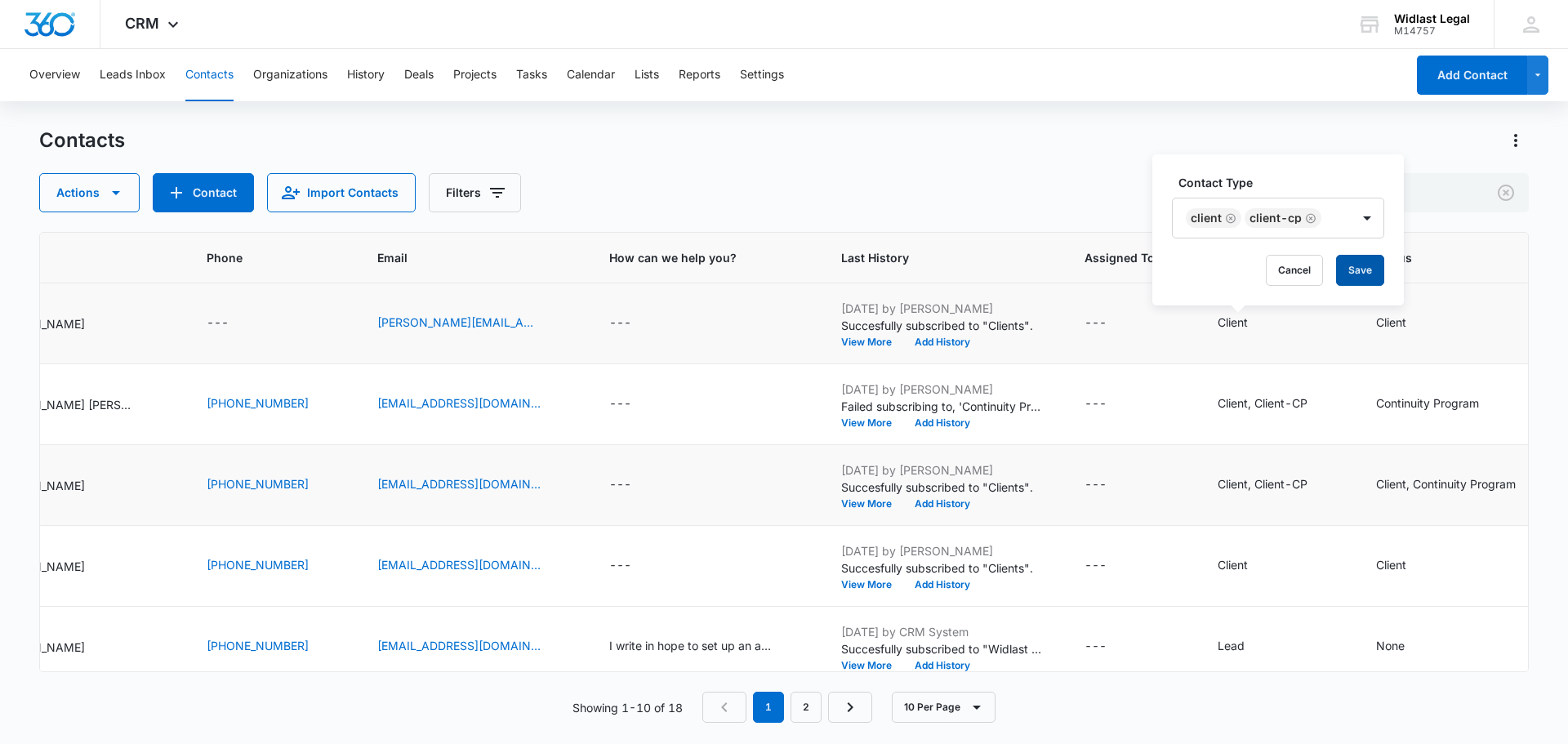
click at [1340, 266] on button "Save" at bounding box center [1360, 270] width 48 height 31
click at [1419, 323] on icon "Status - Client - Select to Edit Field" at bounding box center [1426, 323] width 14 height 14
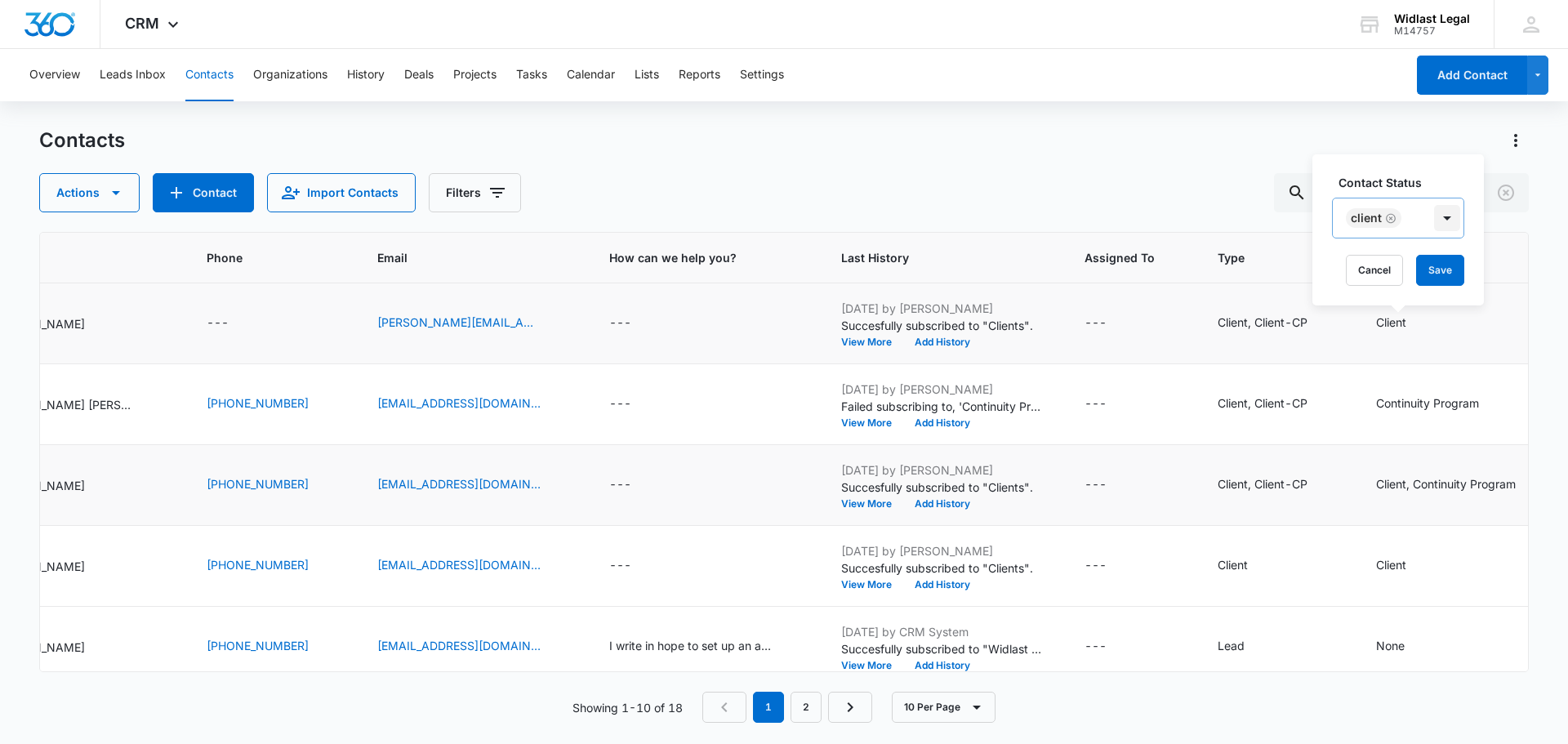
click at [1440, 213] on div at bounding box center [1447, 218] width 26 height 26
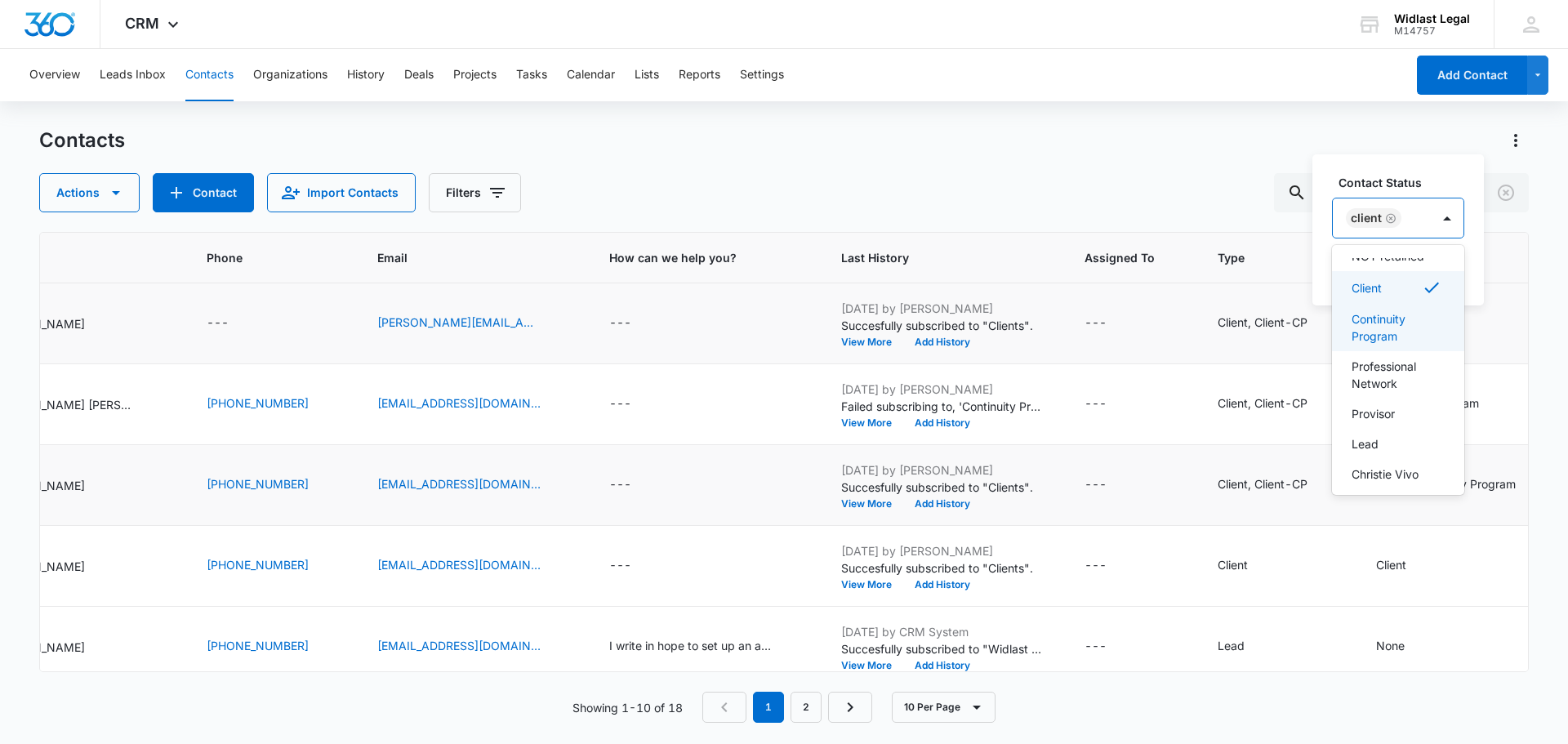
click at [1386, 345] on p "Continuity Program" at bounding box center [1396, 327] width 90 height 35
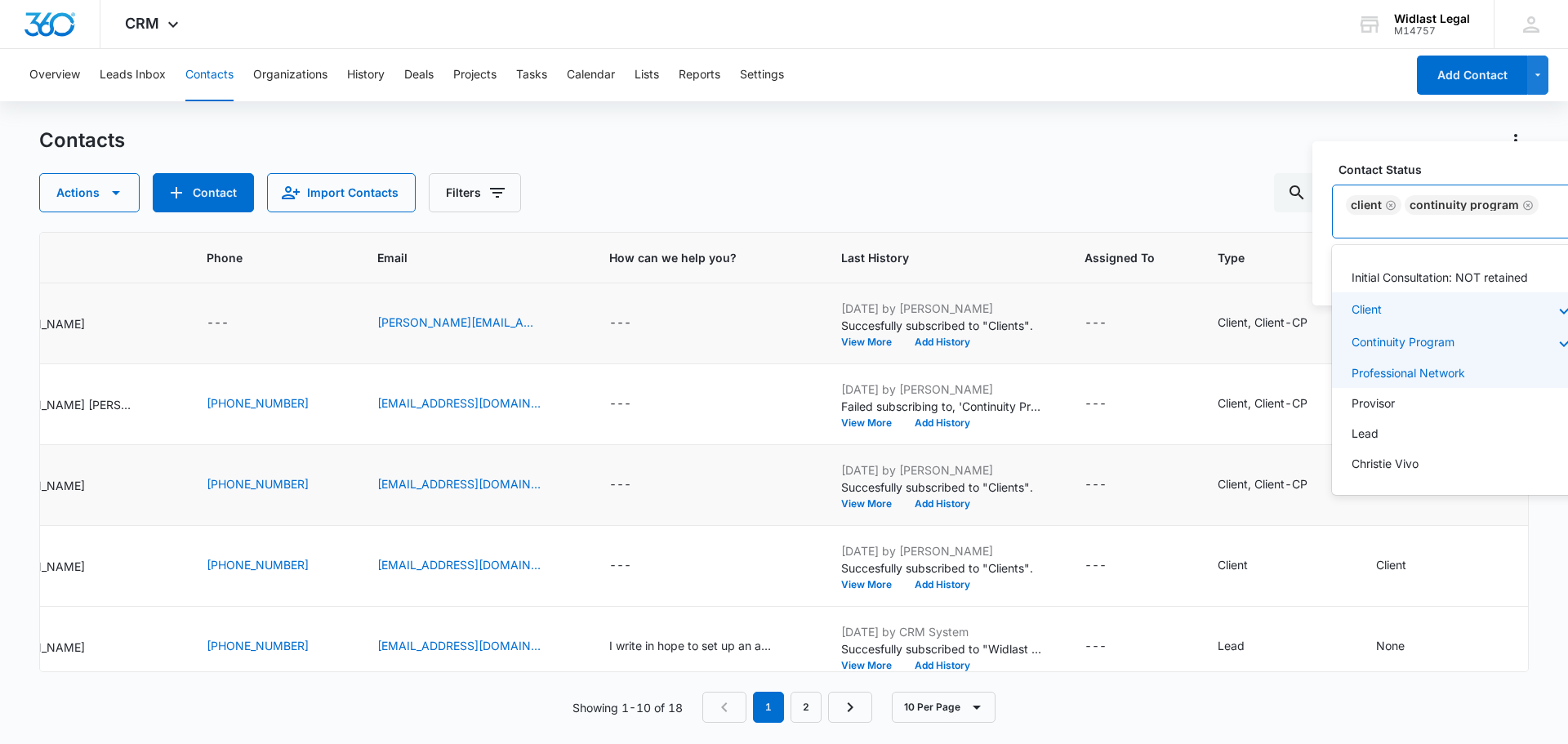
scroll to position [271, 0]
click at [1455, 178] on label "Contact Status" at bounding box center [1473, 169] width 267 height 17
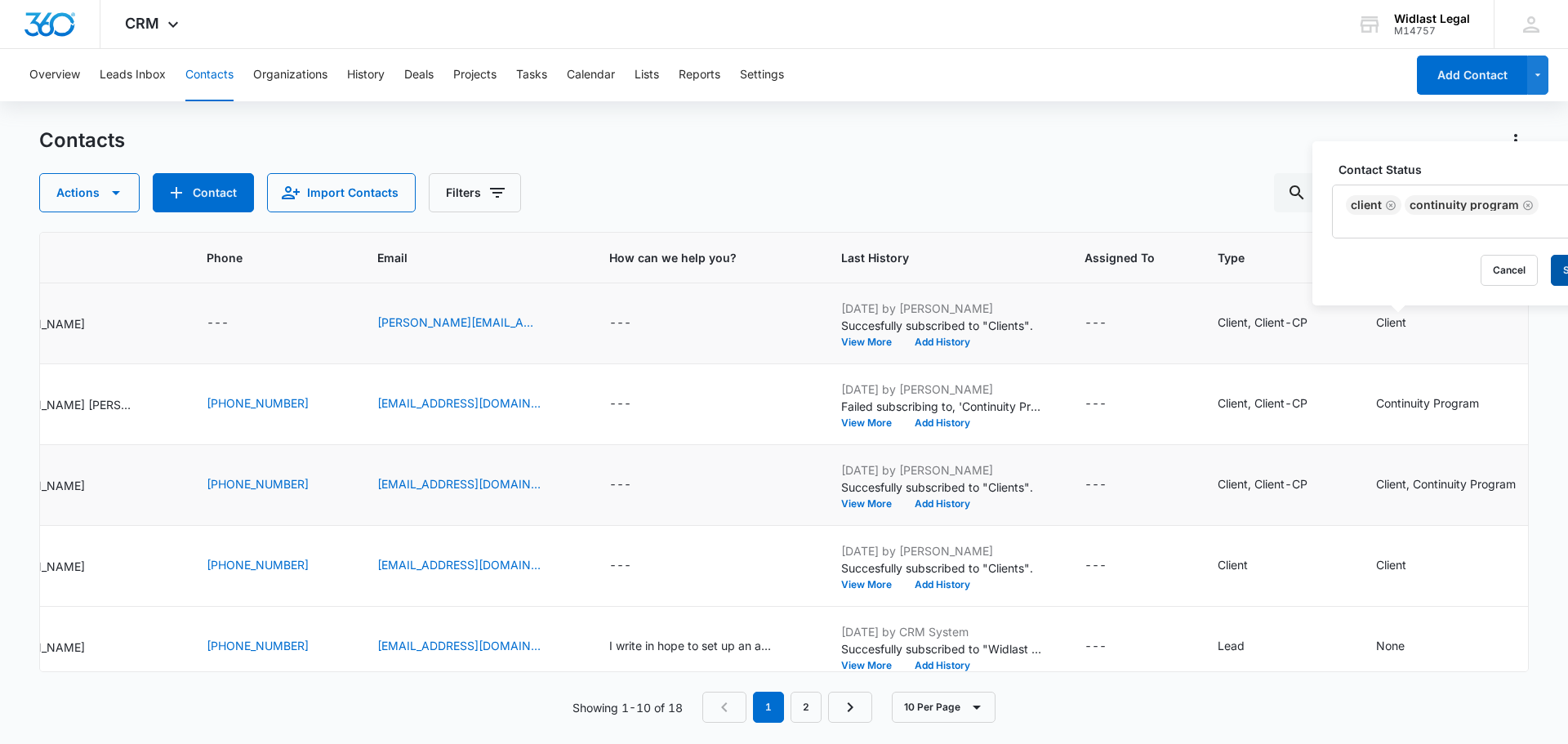
click at [1560, 270] on button "Save" at bounding box center [1575, 270] width 48 height 31
